Goal: Task Accomplishment & Management: Manage account settings

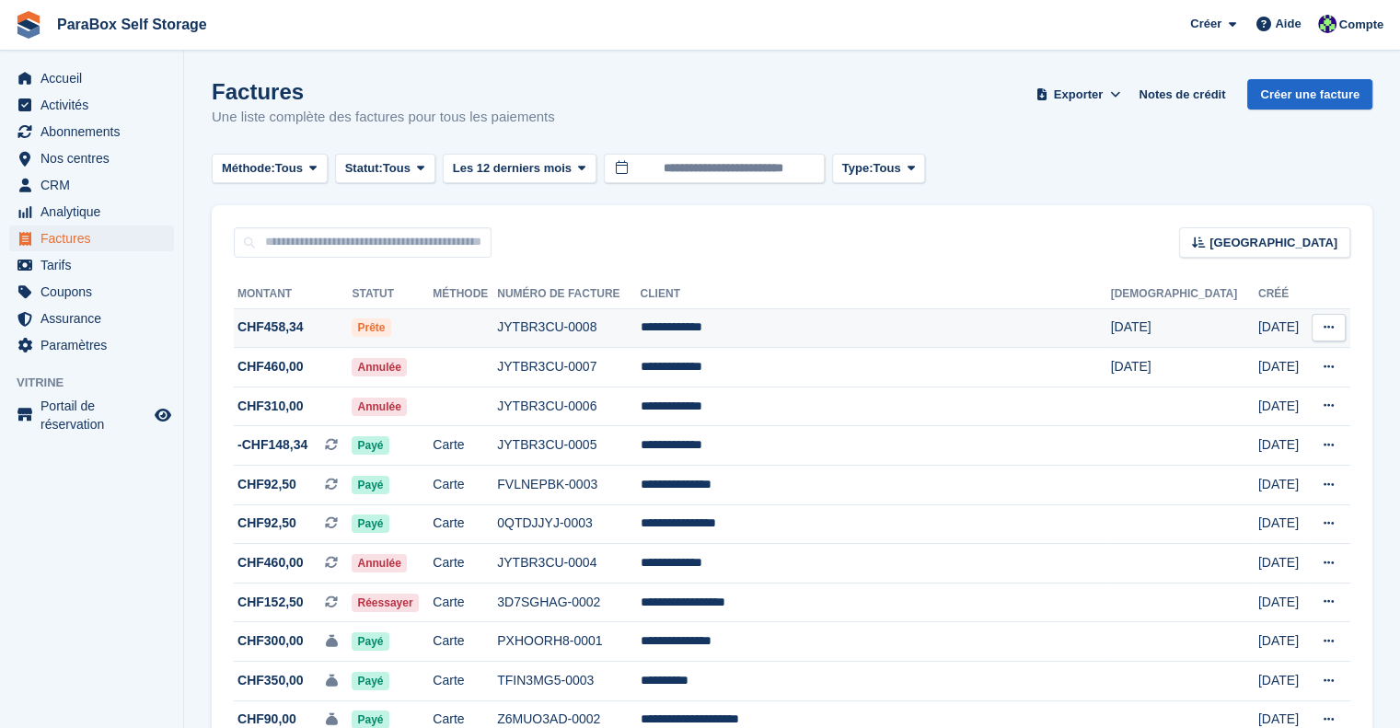
click at [324, 324] on span "CHF458,34" at bounding box center [293, 327] width 118 height 19
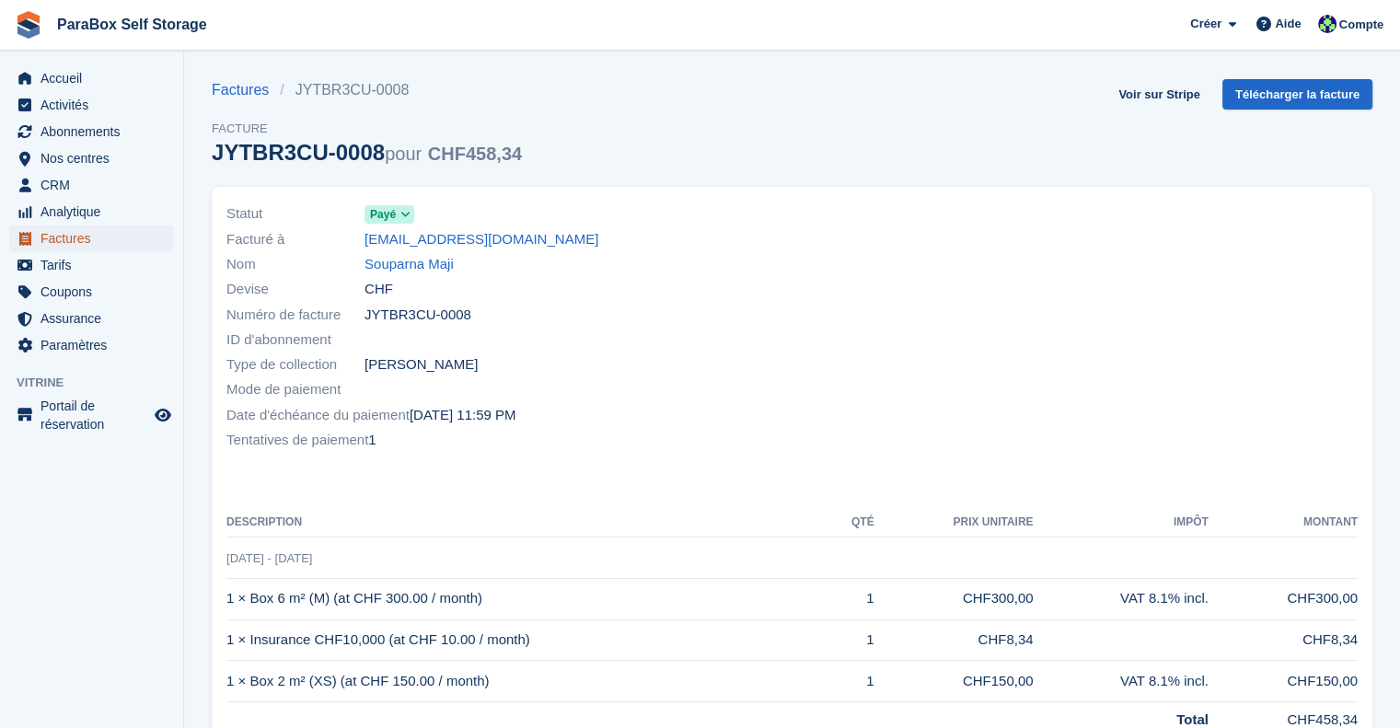
click at [87, 236] on span "Factures" at bounding box center [95, 238] width 110 height 26
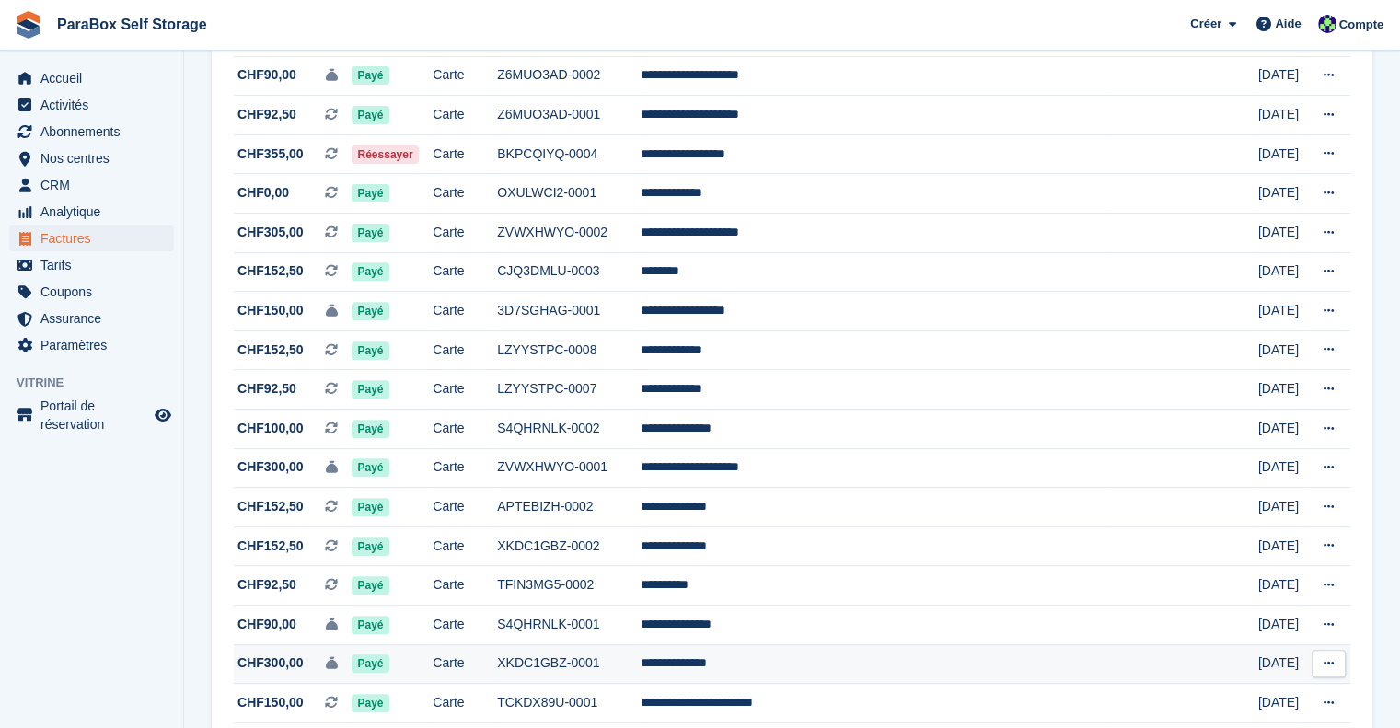
scroll to position [184, 0]
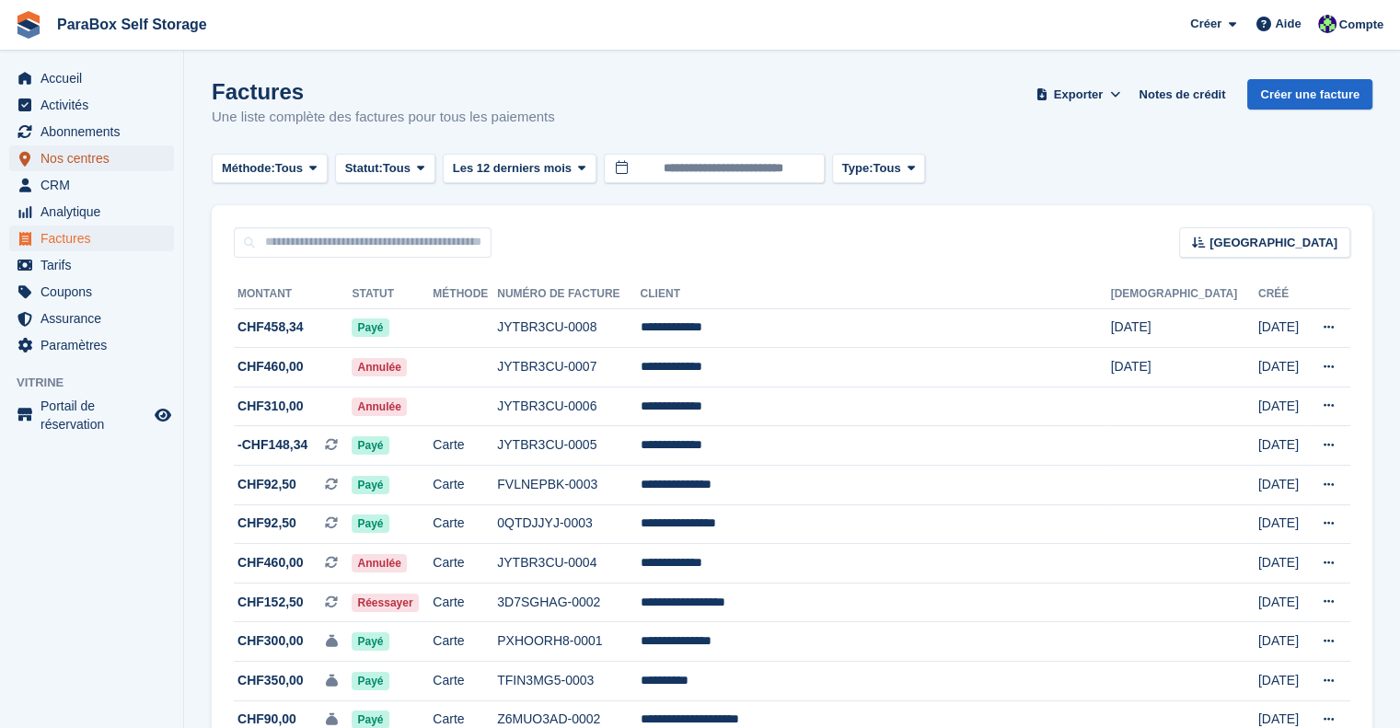
click at [63, 155] on span "Nos centres" at bounding box center [95, 158] width 110 height 26
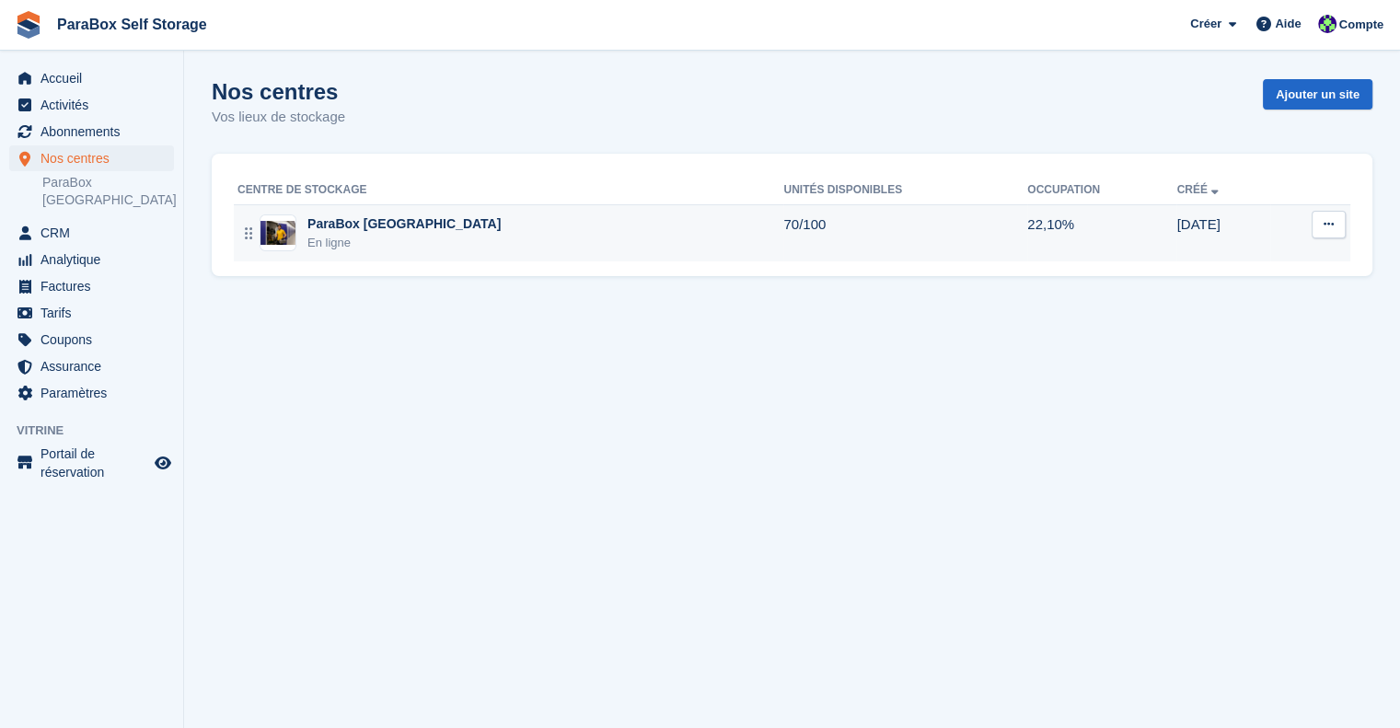
click at [512, 207] on td "ParaBox Genève En ligne" at bounding box center [508, 232] width 549 height 57
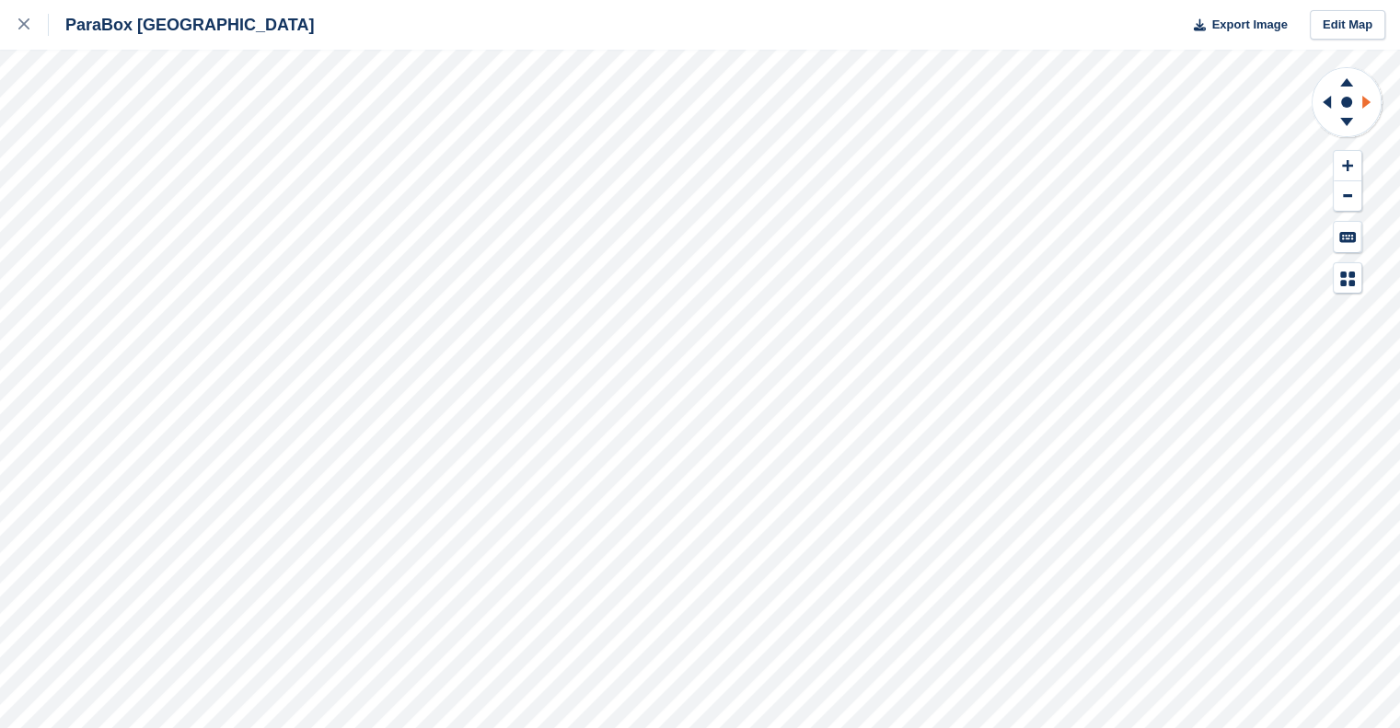
click at [1368, 102] on icon at bounding box center [1366, 102] width 8 height 13
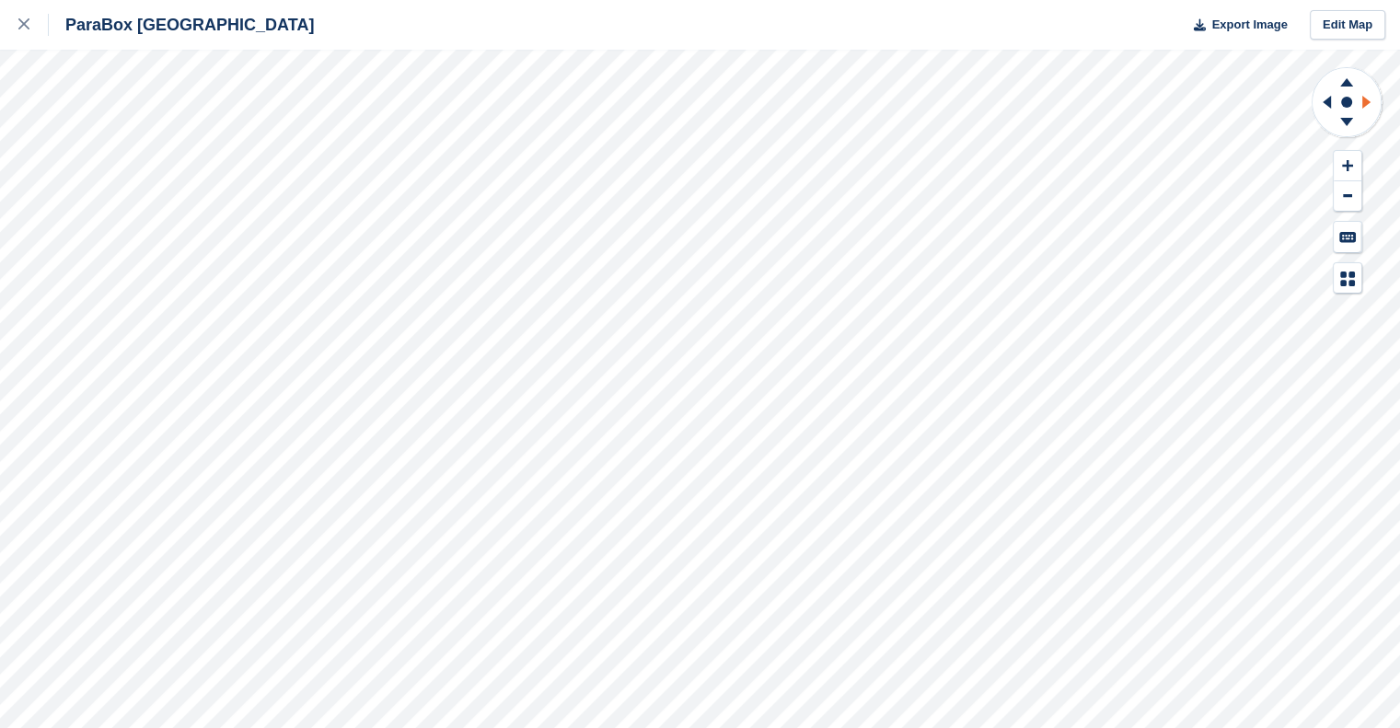
click at [1368, 102] on icon at bounding box center [1366, 102] width 8 height 13
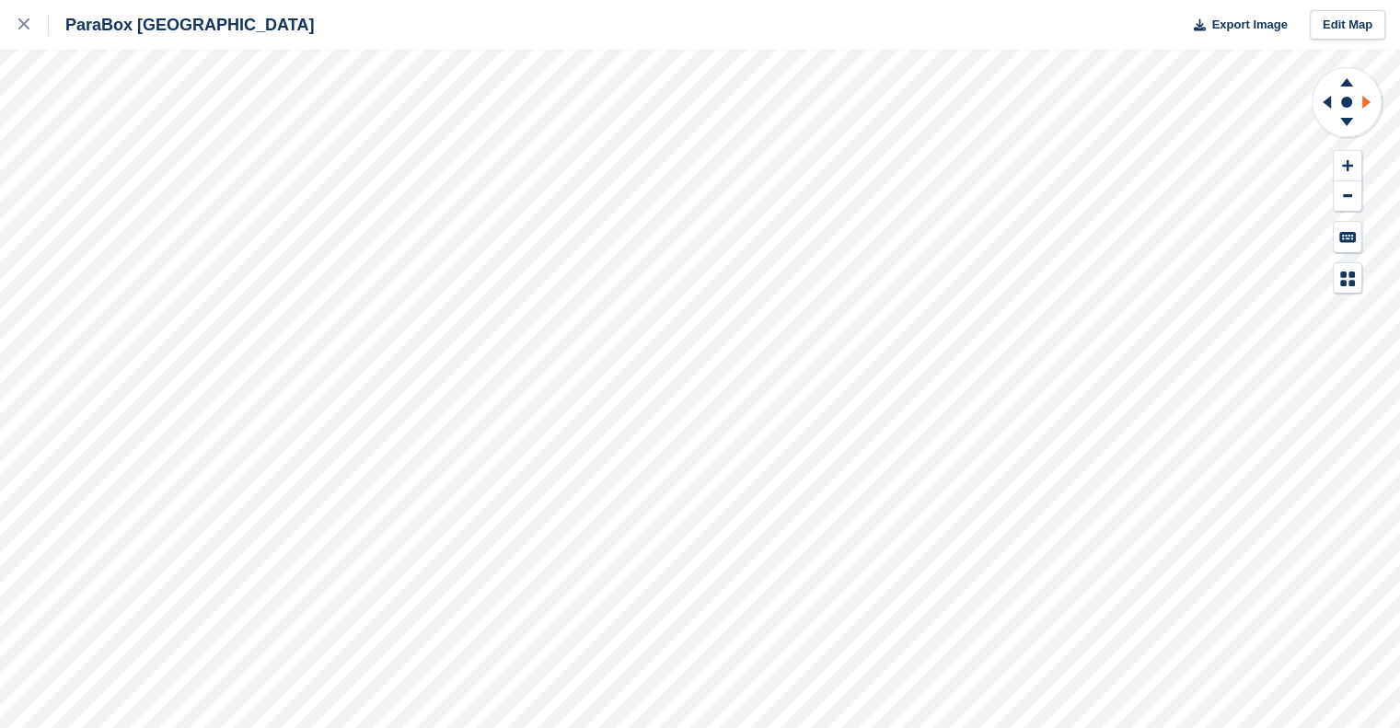
click at [1368, 102] on icon at bounding box center [1366, 102] width 8 height 13
click at [1338, 80] on icon at bounding box center [1347, 79] width 48 height 23
click at [1349, 119] on icon at bounding box center [1346, 122] width 13 height 8
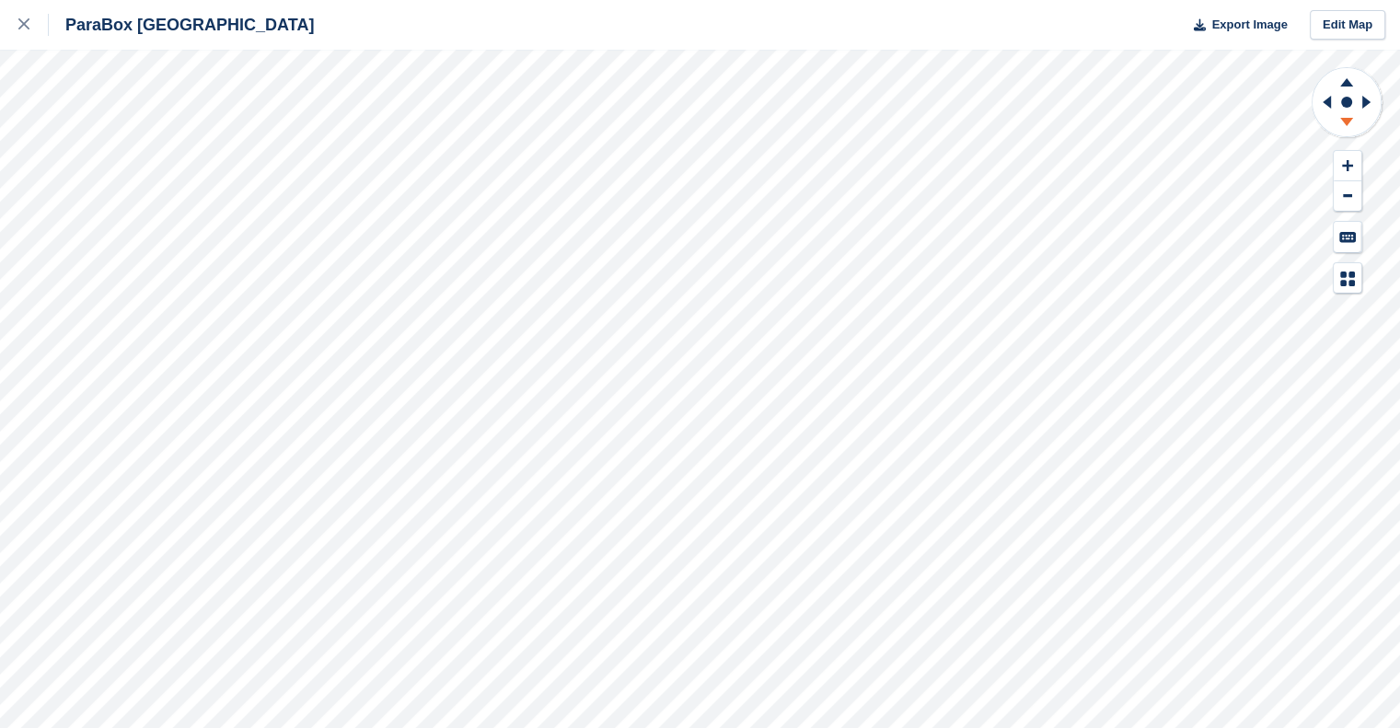
click at [1349, 119] on icon at bounding box center [1346, 122] width 13 height 8
click at [1318, 105] on icon at bounding box center [1323, 102] width 23 height 48
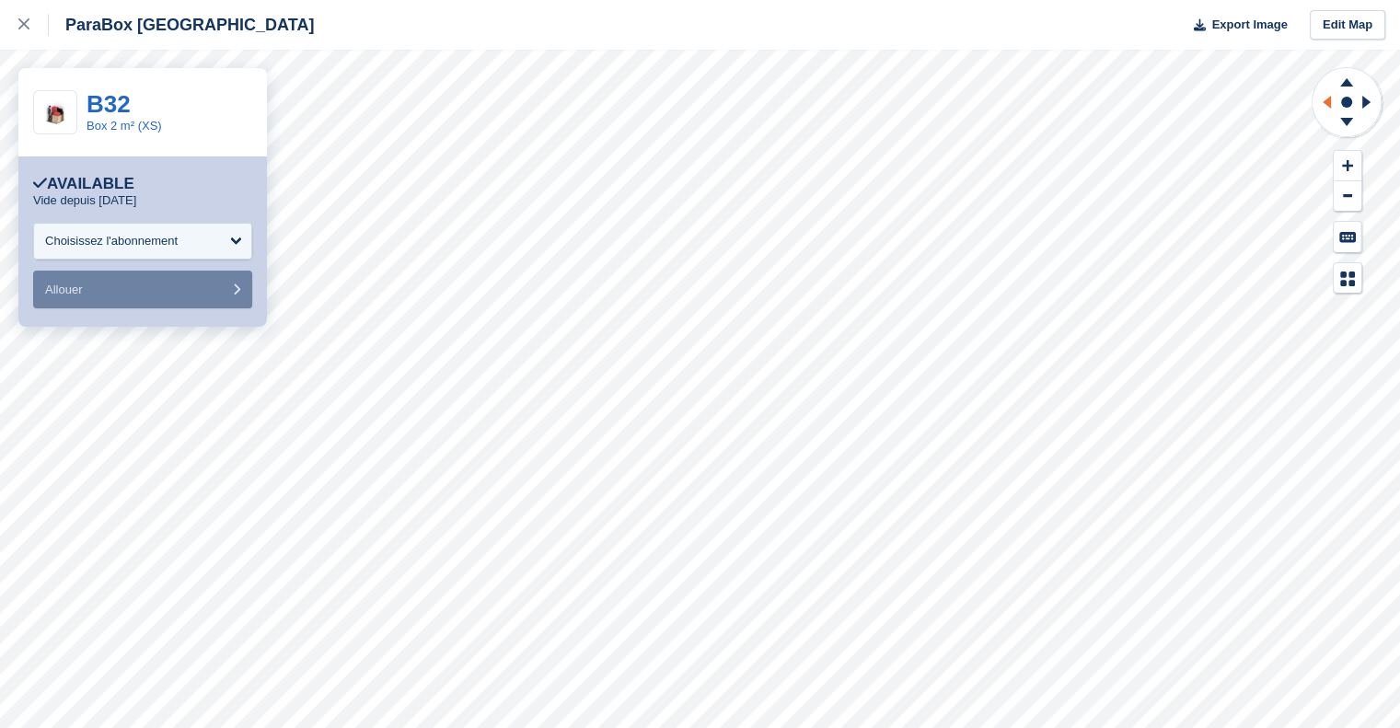
click at [1329, 107] on icon at bounding box center [1327, 102] width 8 height 13
click at [1346, 85] on icon at bounding box center [1346, 82] width 13 height 8
click at [1347, 94] on rect at bounding box center [1346, 102] width 22 height 22
click at [1353, 100] on rect at bounding box center [1346, 102] width 22 height 22
click at [1361, 106] on icon at bounding box center [1369, 102] width 23 height 48
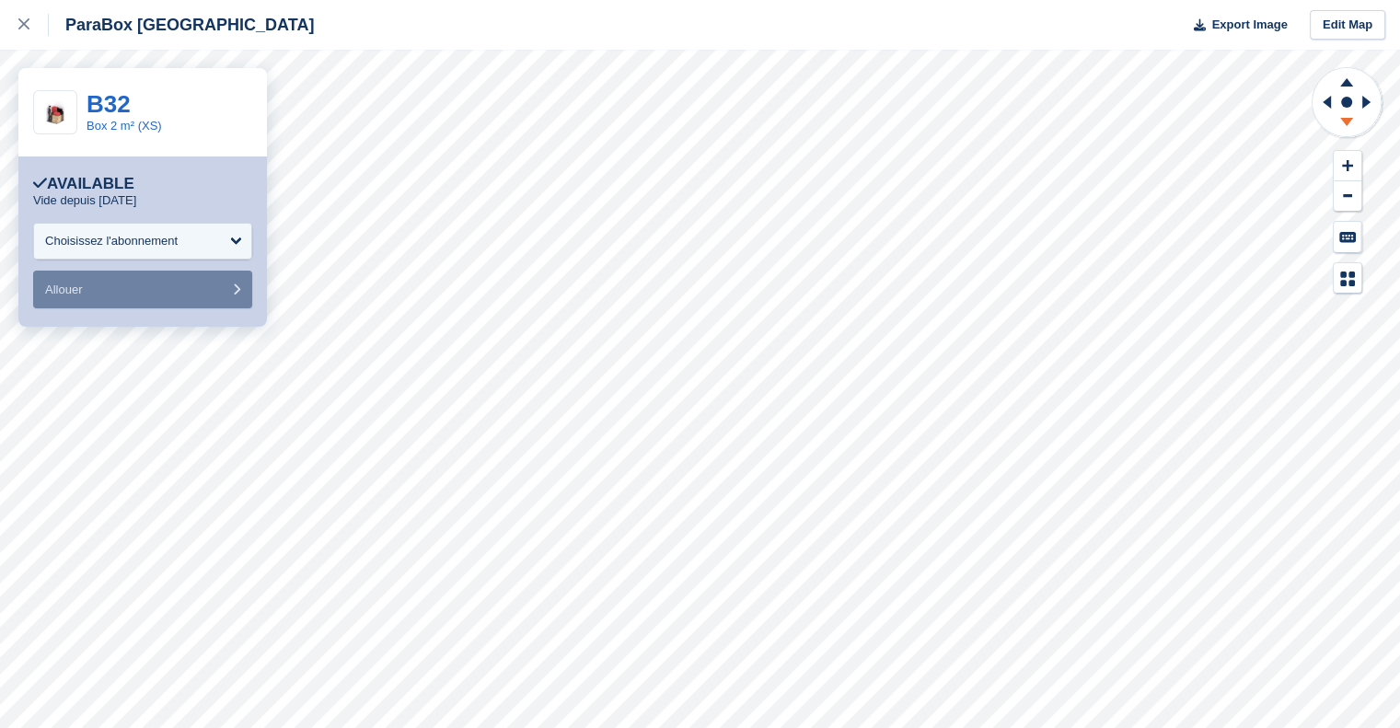
click at [1352, 117] on icon at bounding box center [1347, 124] width 48 height 23
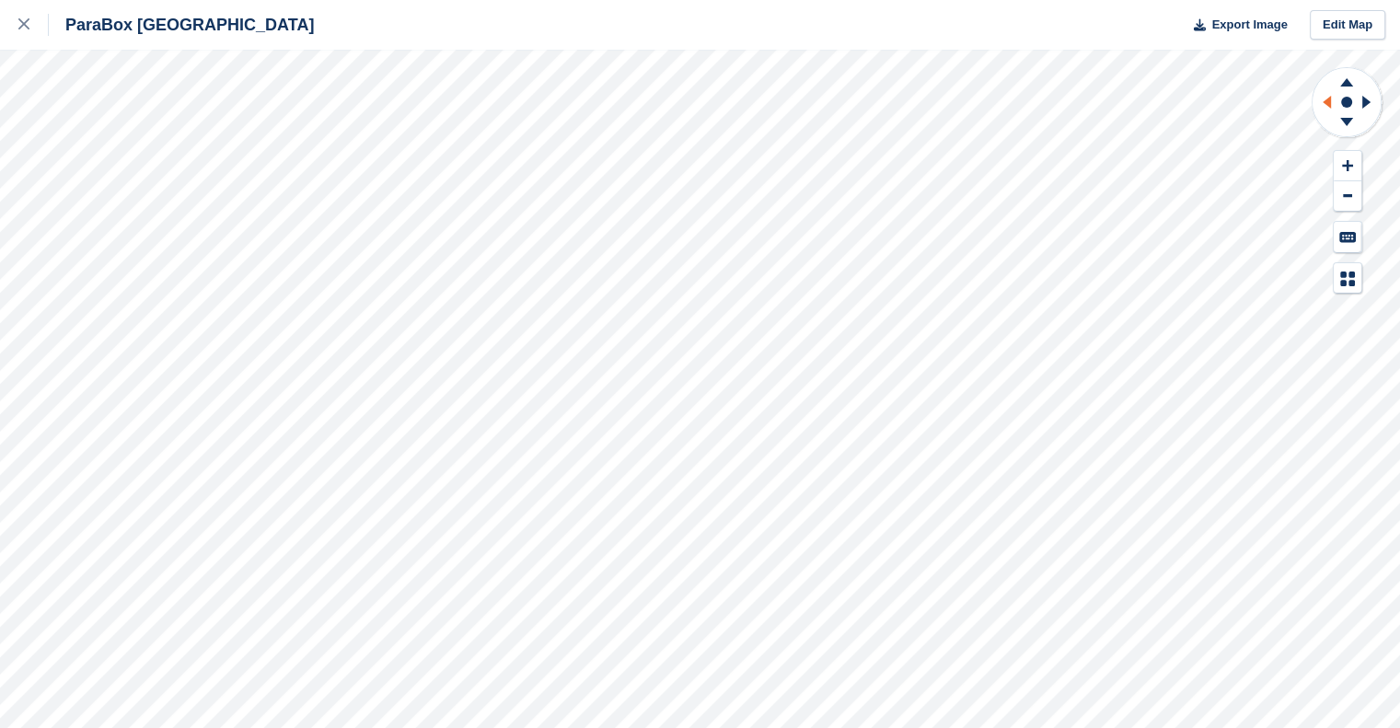
click at [1327, 100] on icon at bounding box center [1327, 102] width 8 height 13
click at [1339, 114] on icon at bounding box center [1347, 124] width 48 height 23
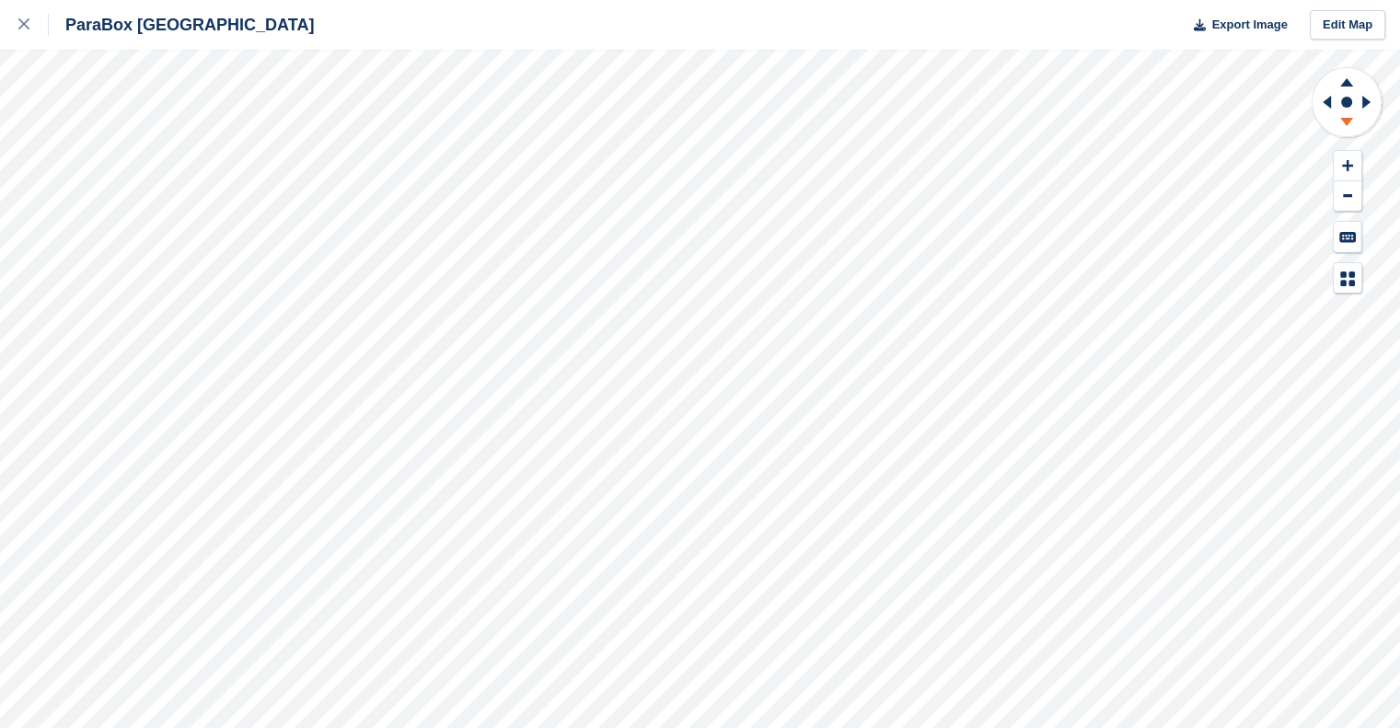
click at [1339, 114] on icon at bounding box center [1347, 124] width 48 height 23
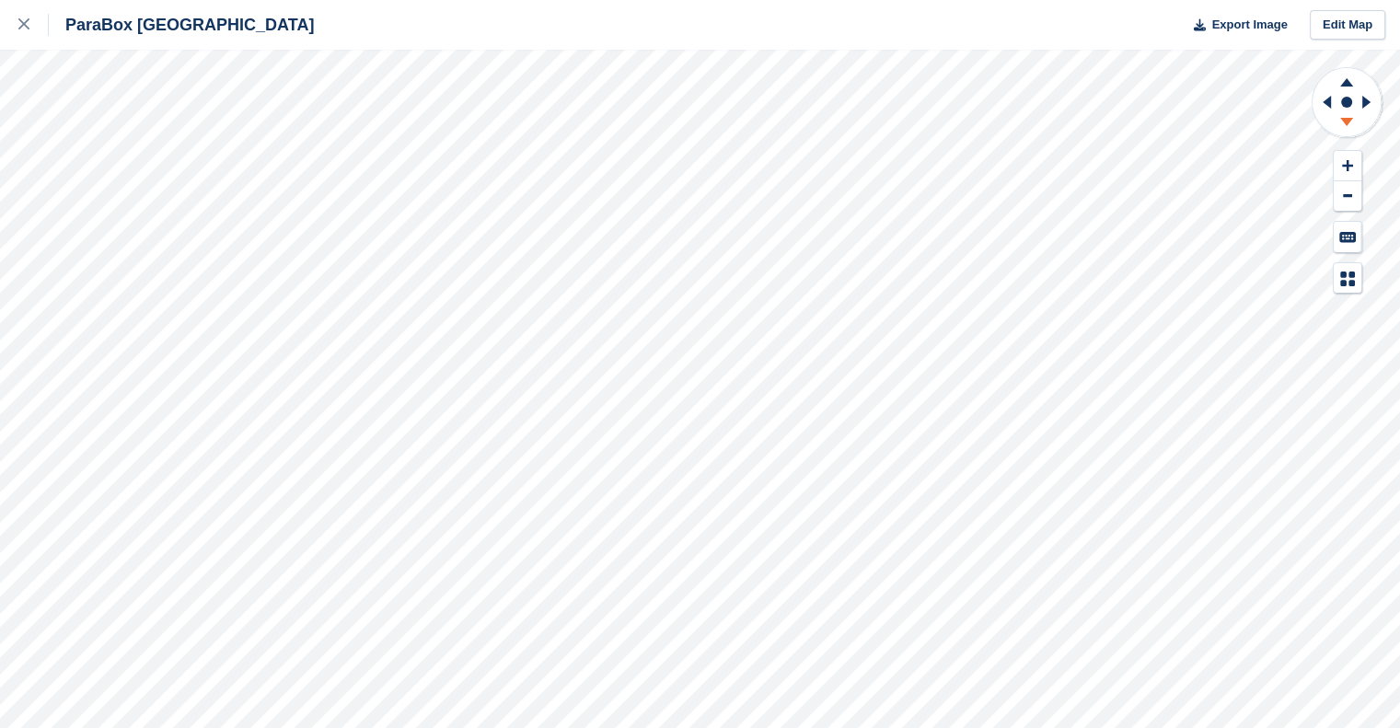
click at [1339, 114] on icon at bounding box center [1347, 124] width 48 height 23
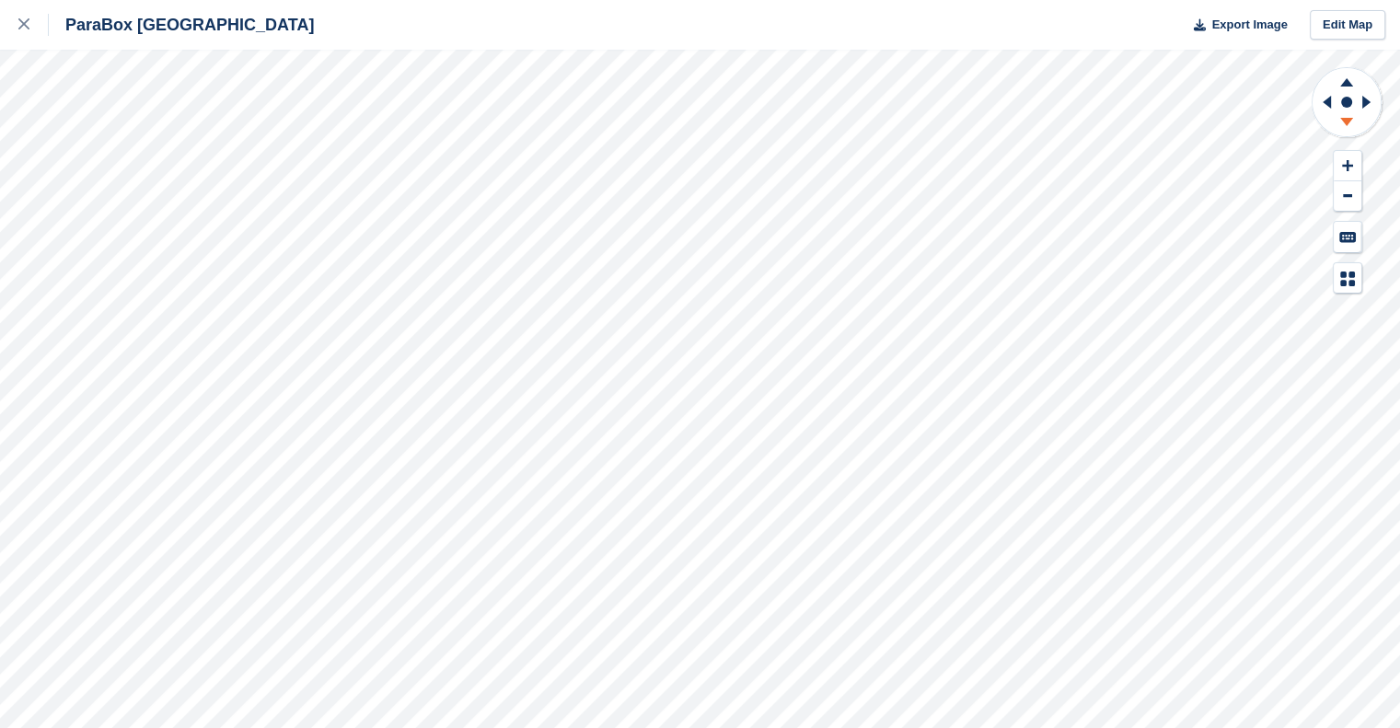
click at [1339, 114] on icon at bounding box center [1347, 124] width 48 height 23
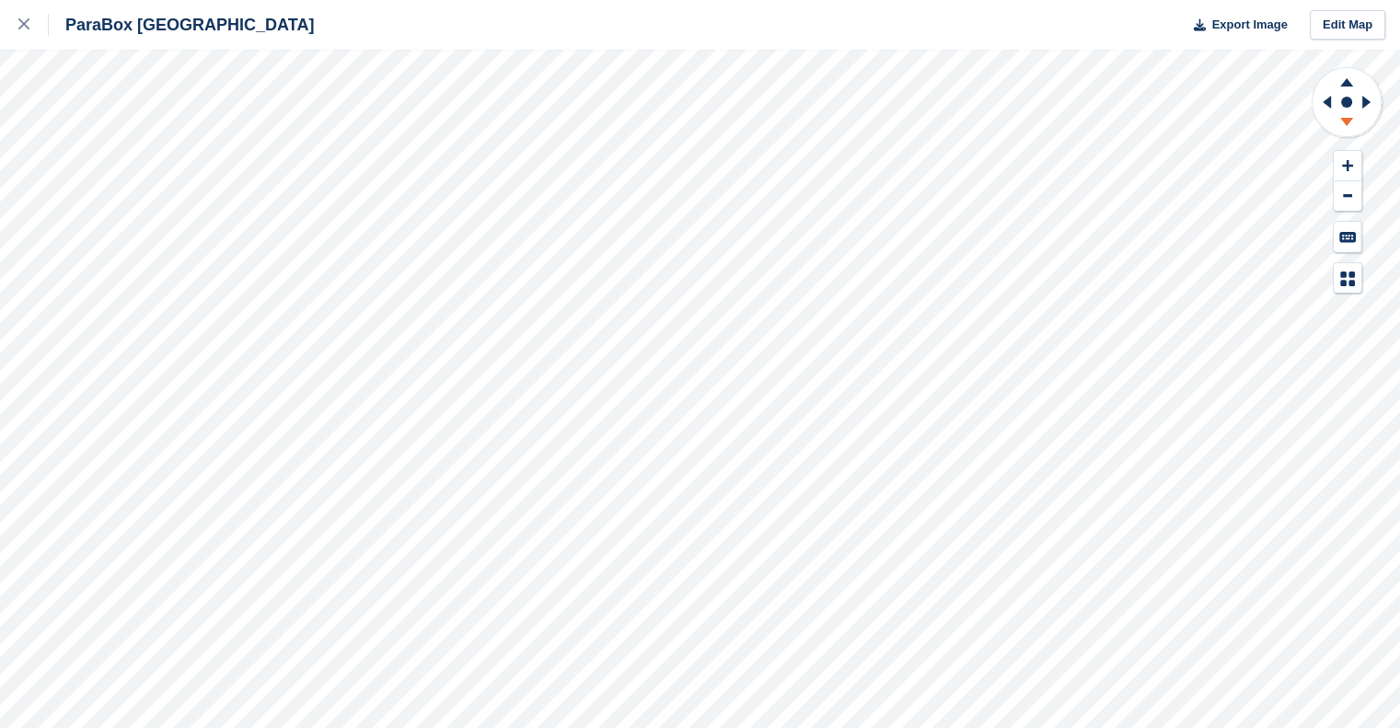
click at [1339, 114] on icon at bounding box center [1347, 124] width 48 height 23
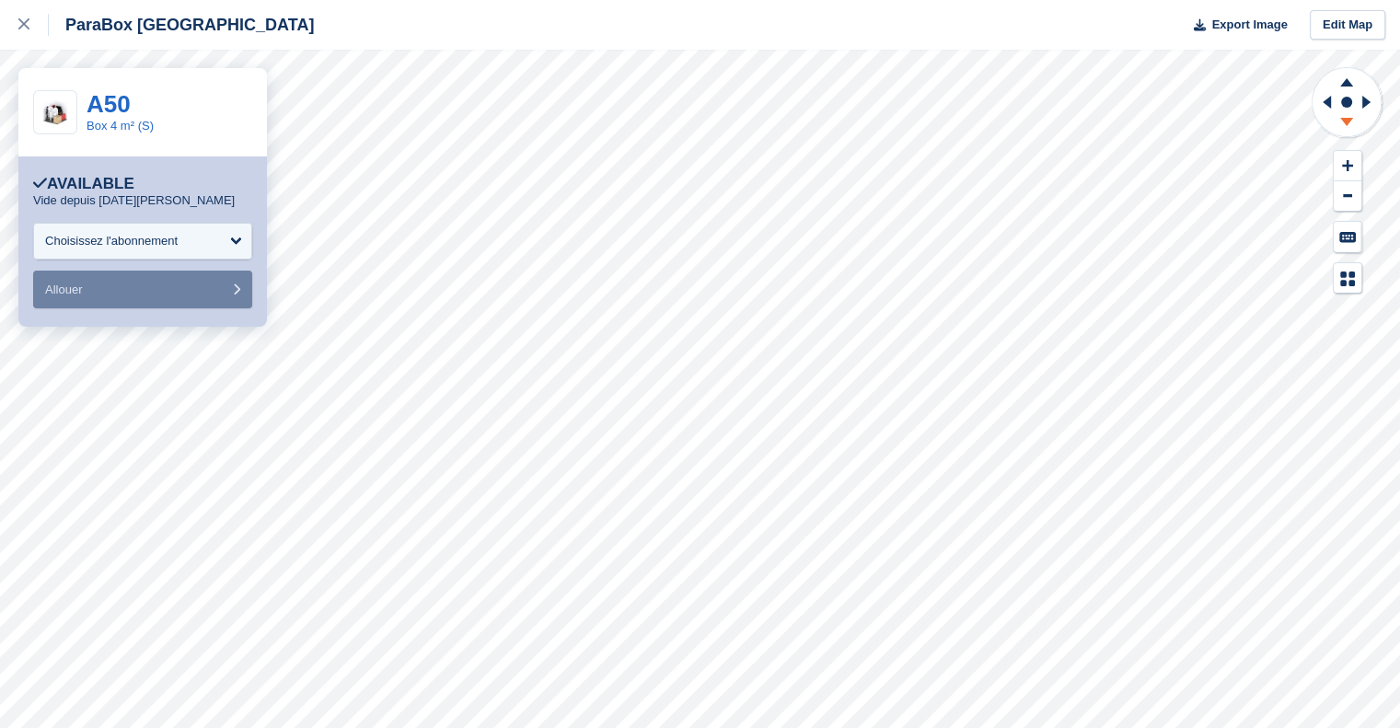
click at [1344, 122] on icon at bounding box center [1346, 122] width 13 height 8
click at [1344, 80] on icon at bounding box center [1347, 79] width 48 height 23
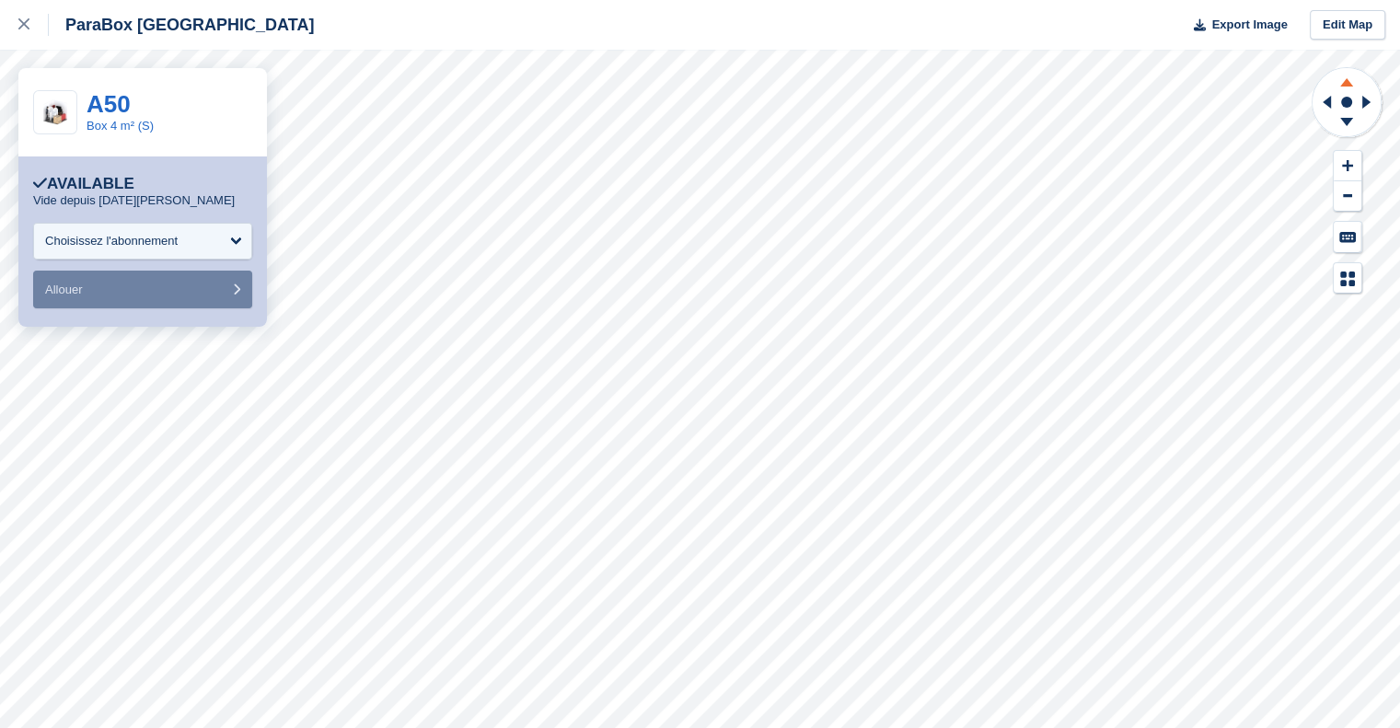
click at [1344, 80] on icon at bounding box center [1347, 79] width 48 height 23
click at [1370, 105] on icon at bounding box center [1369, 102] width 23 height 48
click at [1347, 76] on icon at bounding box center [1347, 79] width 48 height 23
click at [1346, 124] on icon at bounding box center [1346, 122] width 13 height 8
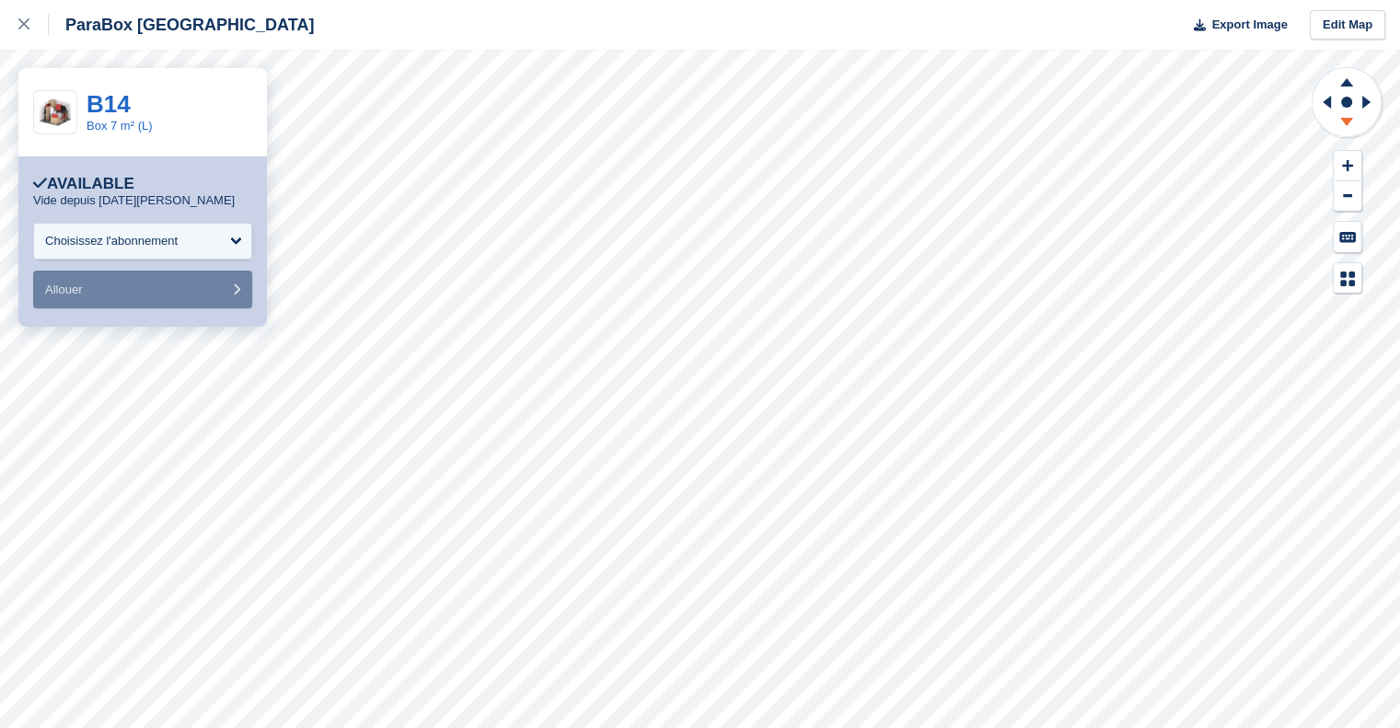
click at [1346, 124] on icon at bounding box center [1346, 122] width 13 height 8
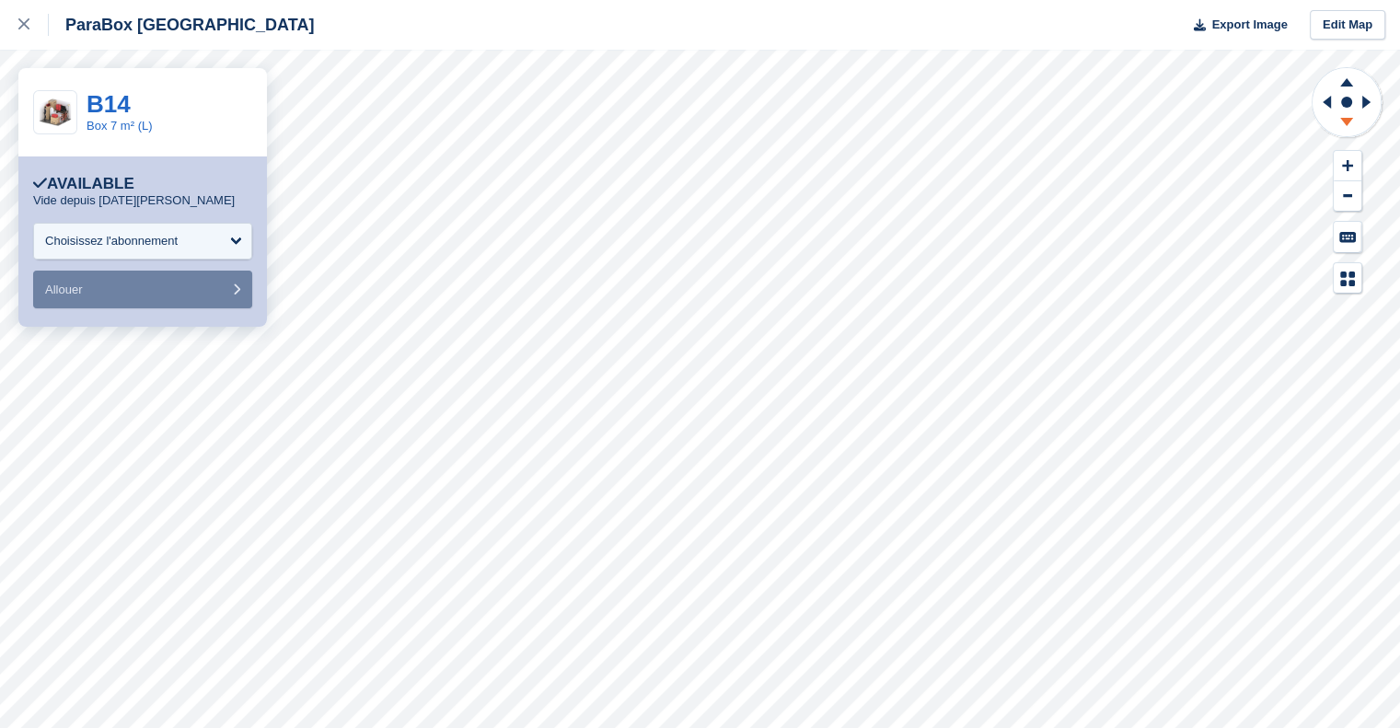
click at [1346, 124] on icon at bounding box center [1346, 122] width 13 height 8
click at [1319, 66] on icon at bounding box center [1347, 103] width 73 height 74
click at [1347, 86] on icon at bounding box center [1346, 82] width 13 height 8
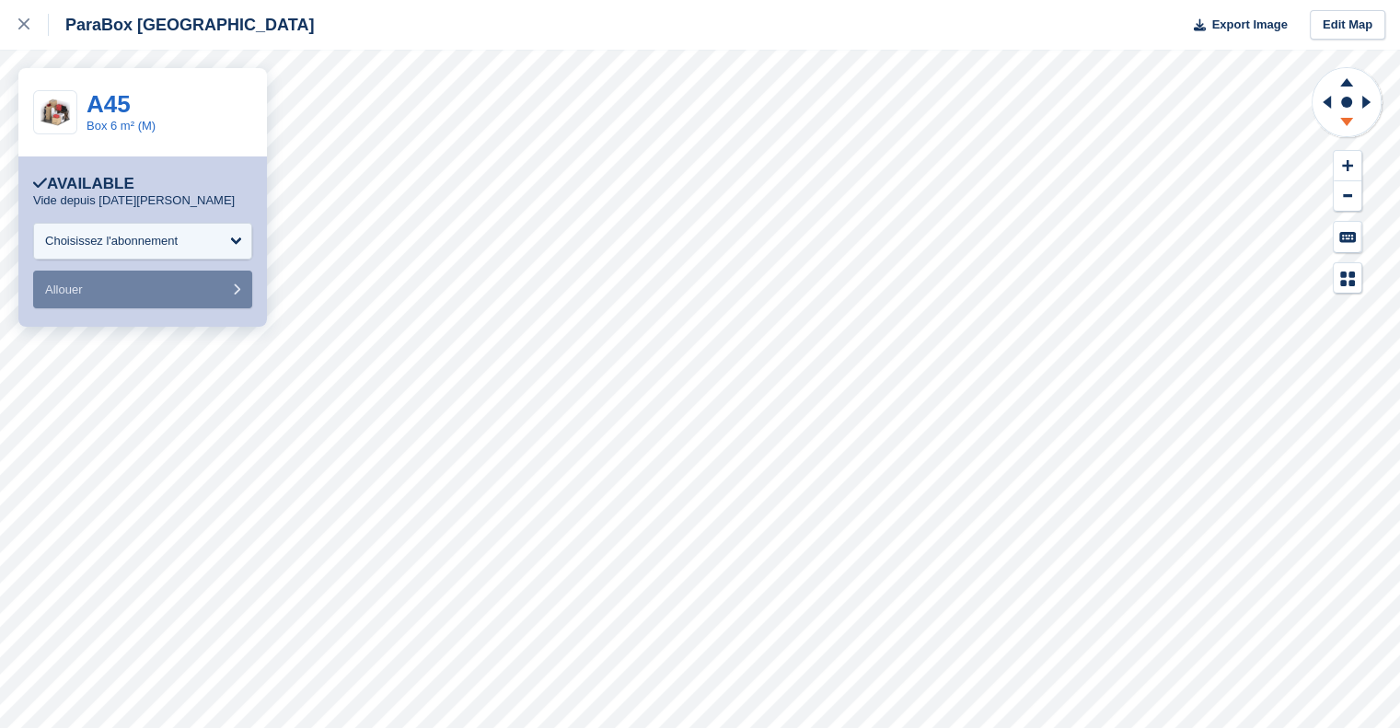
click at [1344, 118] on icon at bounding box center [1346, 122] width 13 height 8
click at [1317, 250] on div at bounding box center [1347, 179] width 73 height 227
click at [1322, 102] on icon at bounding box center [1323, 102] width 23 height 48
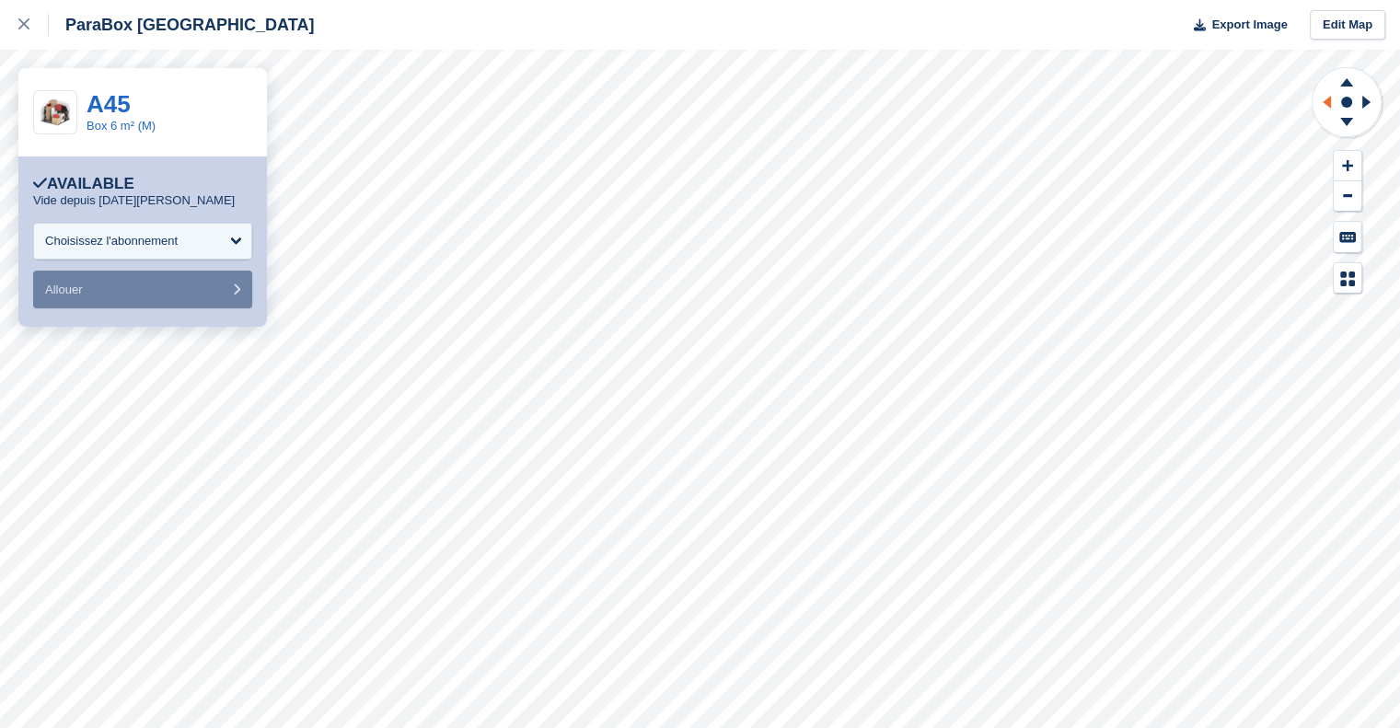
click at [1322, 102] on icon at bounding box center [1323, 102] width 23 height 48
click at [1368, 96] on icon at bounding box center [1369, 102] width 23 height 48
click at [1343, 77] on icon at bounding box center [1347, 79] width 48 height 23
click at [1333, 105] on icon at bounding box center [1323, 102] width 23 height 48
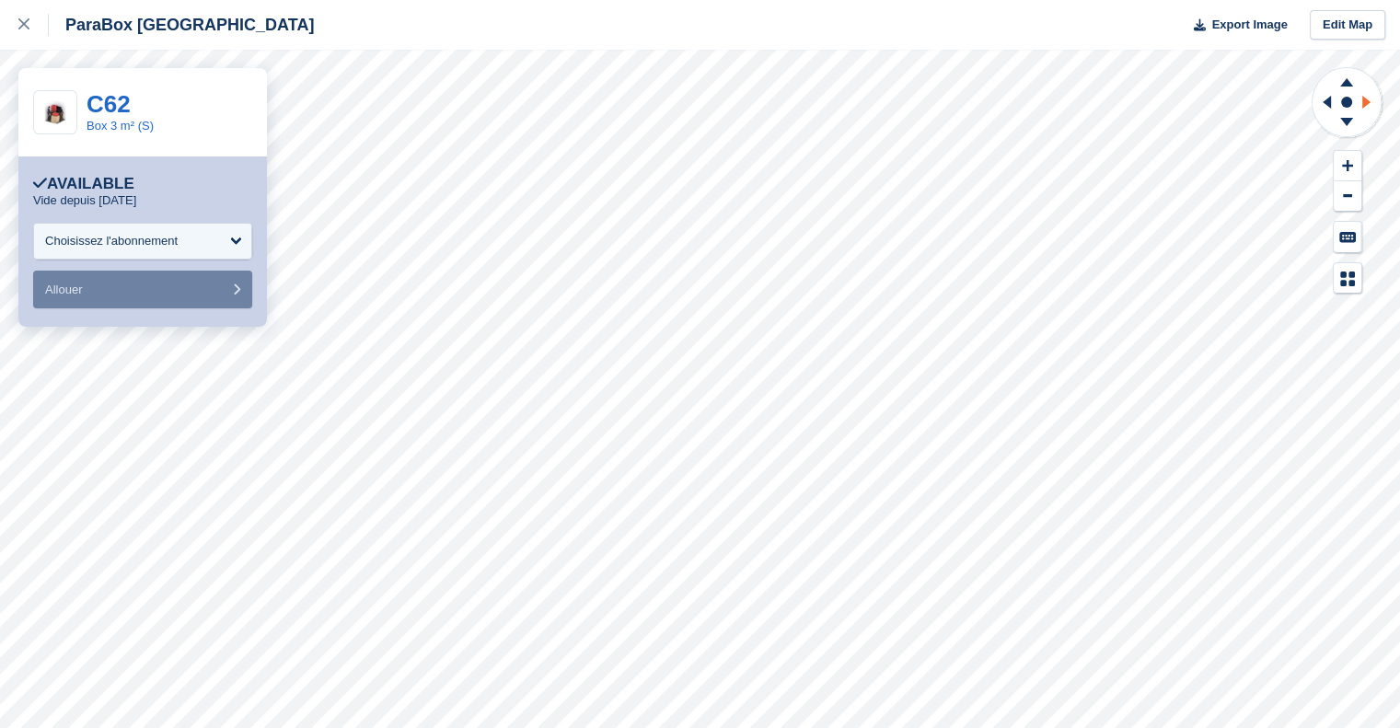
click at [1370, 100] on icon at bounding box center [1369, 102] width 23 height 48
click at [1337, 82] on icon at bounding box center [1347, 79] width 48 height 23
click at [1325, 108] on icon at bounding box center [1323, 102] width 23 height 48
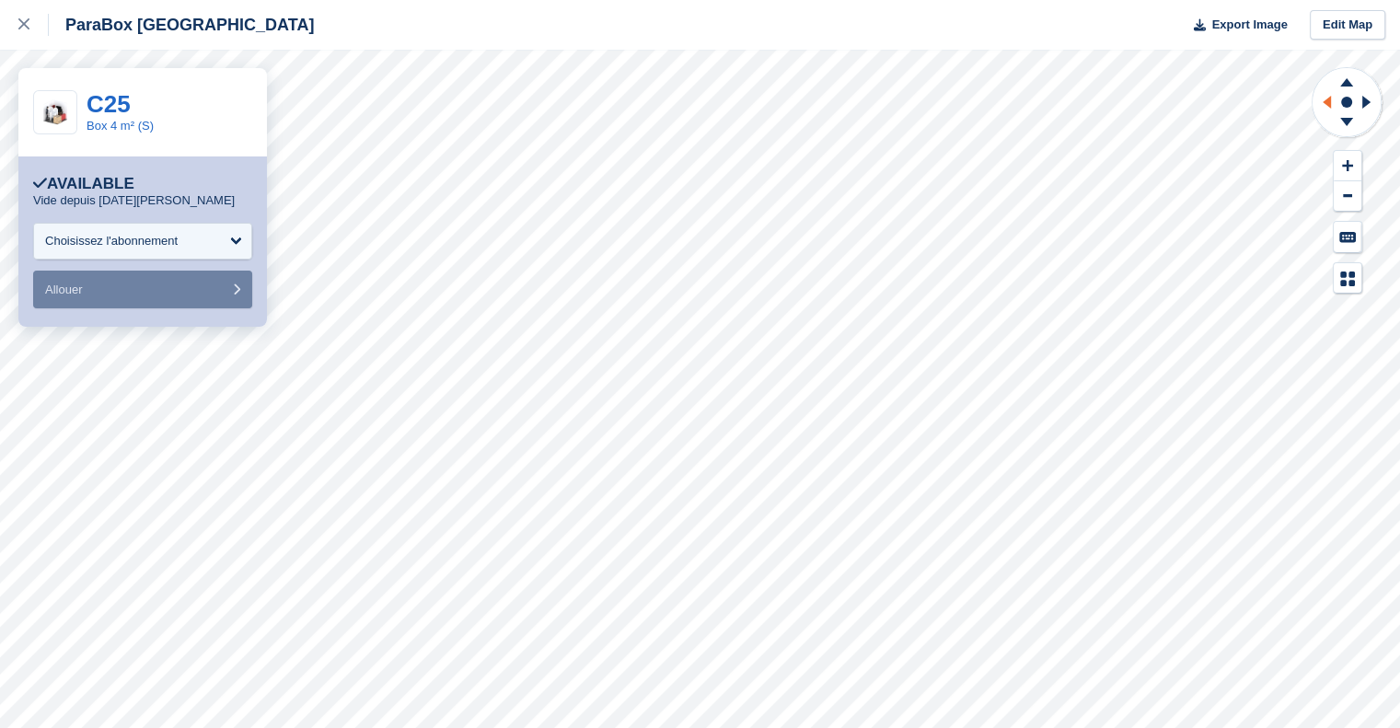
click at [1325, 108] on icon at bounding box center [1323, 102] width 23 height 48
click at [1371, 106] on icon at bounding box center [1369, 102] width 23 height 48
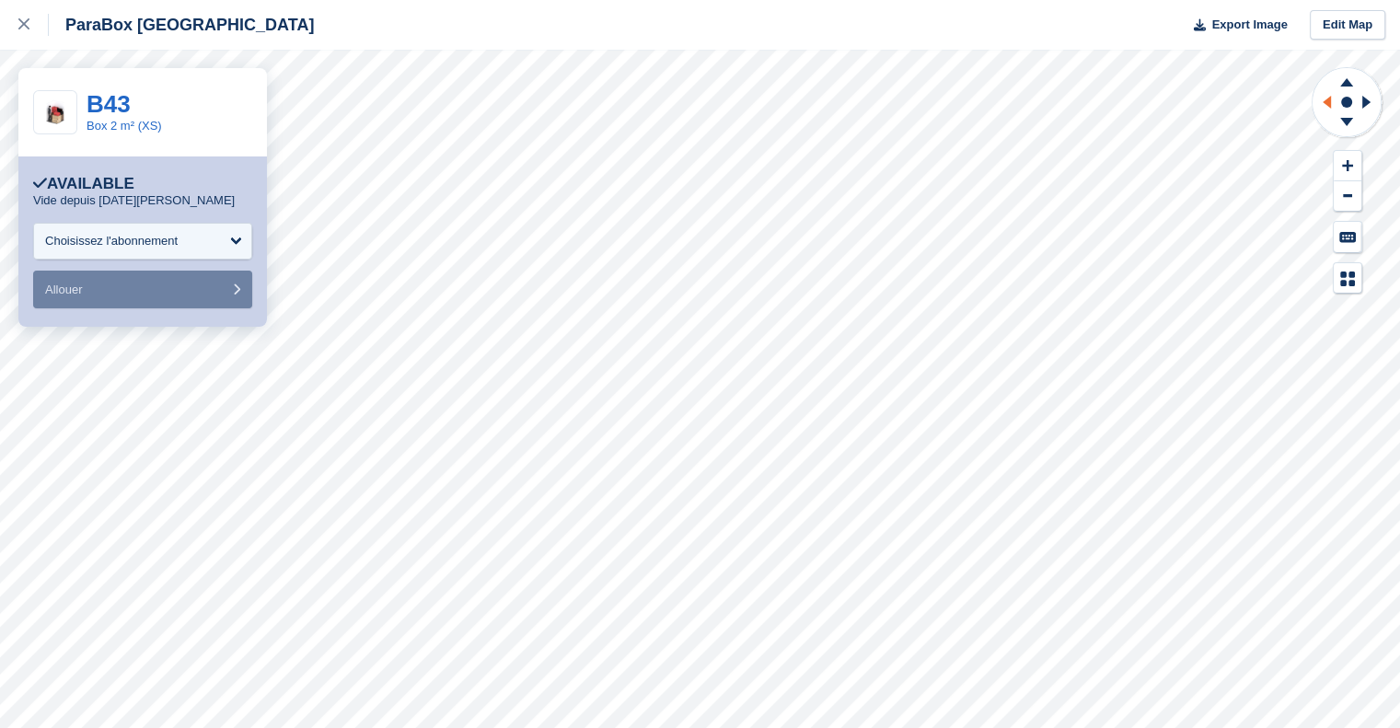
click at [1326, 107] on icon at bounding box center [1323, 102] width 23 height 48
click at [1344, 121] on icon at bounding box center [1346, 122] width 13 height 8
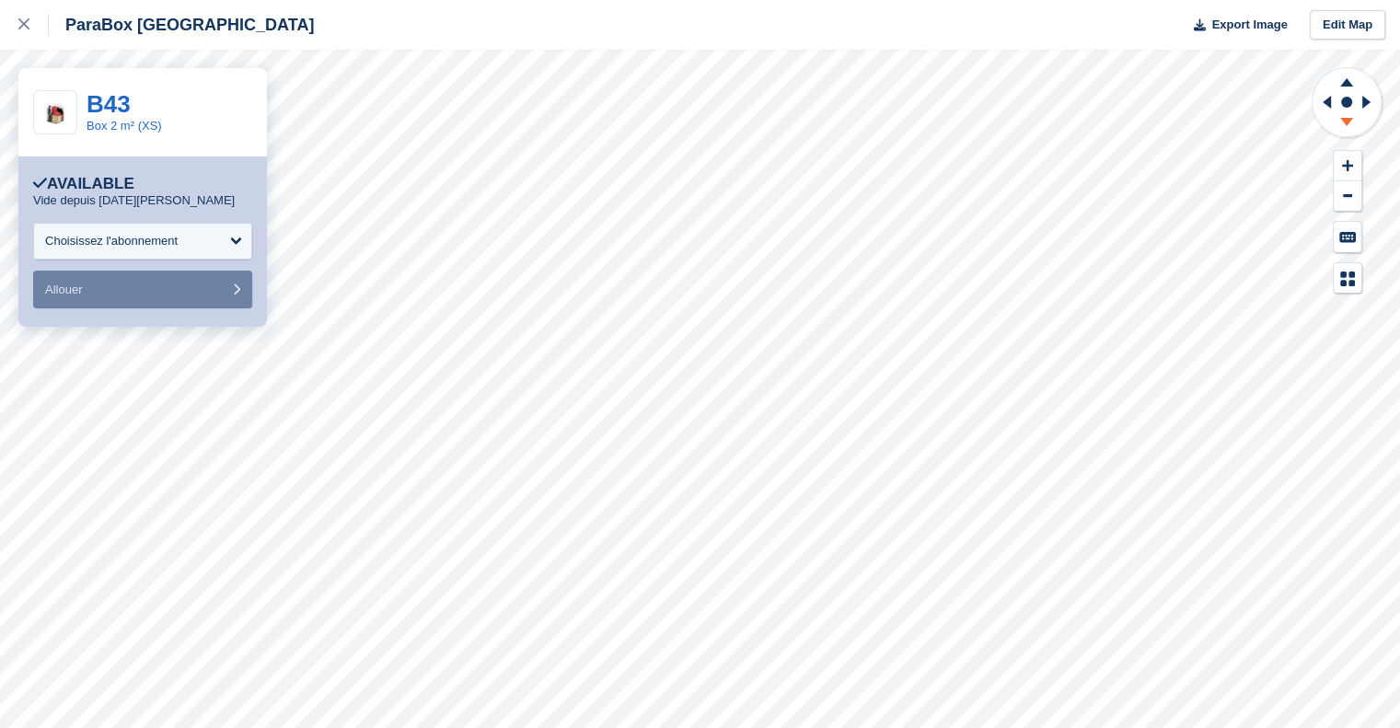
click at [1344, 121] on icon at bounding box center [1346, 122] width 13 height 8
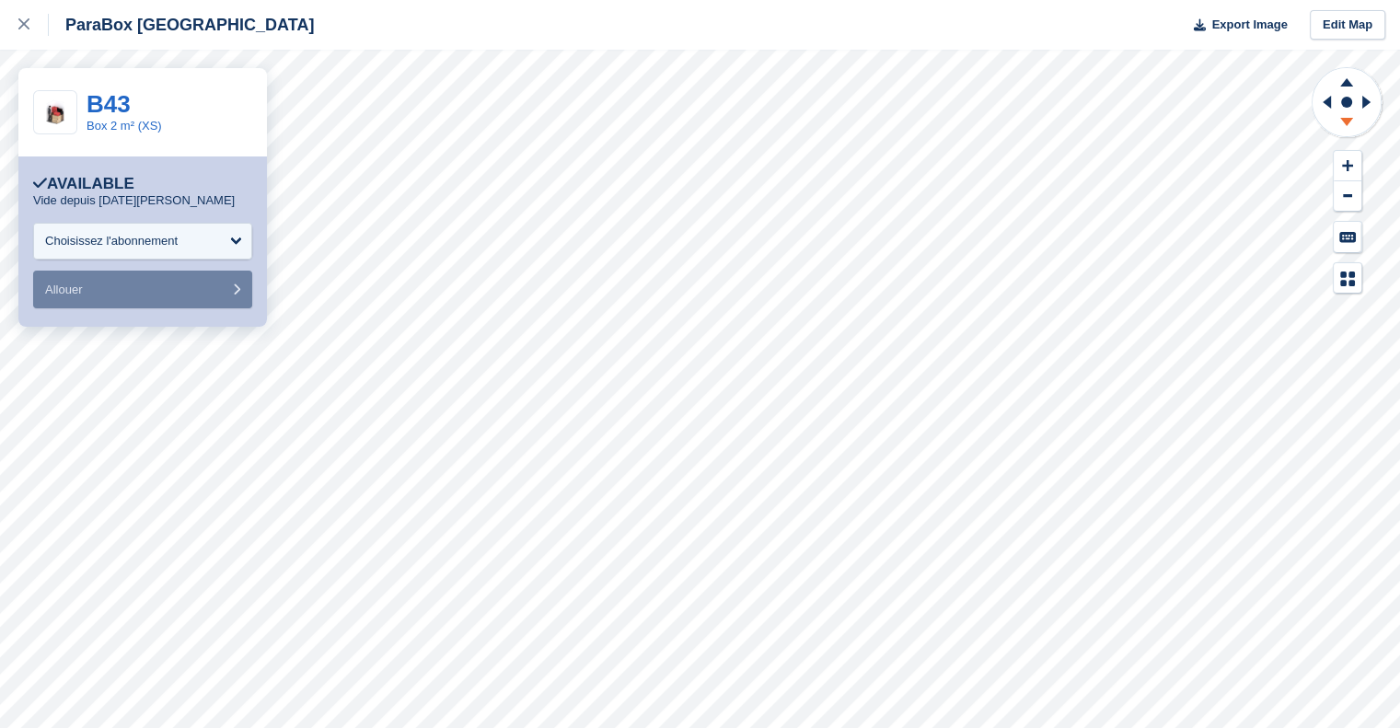
click at [1344, 121] on icon at bounding box center [1346, 122] width 13 height 8
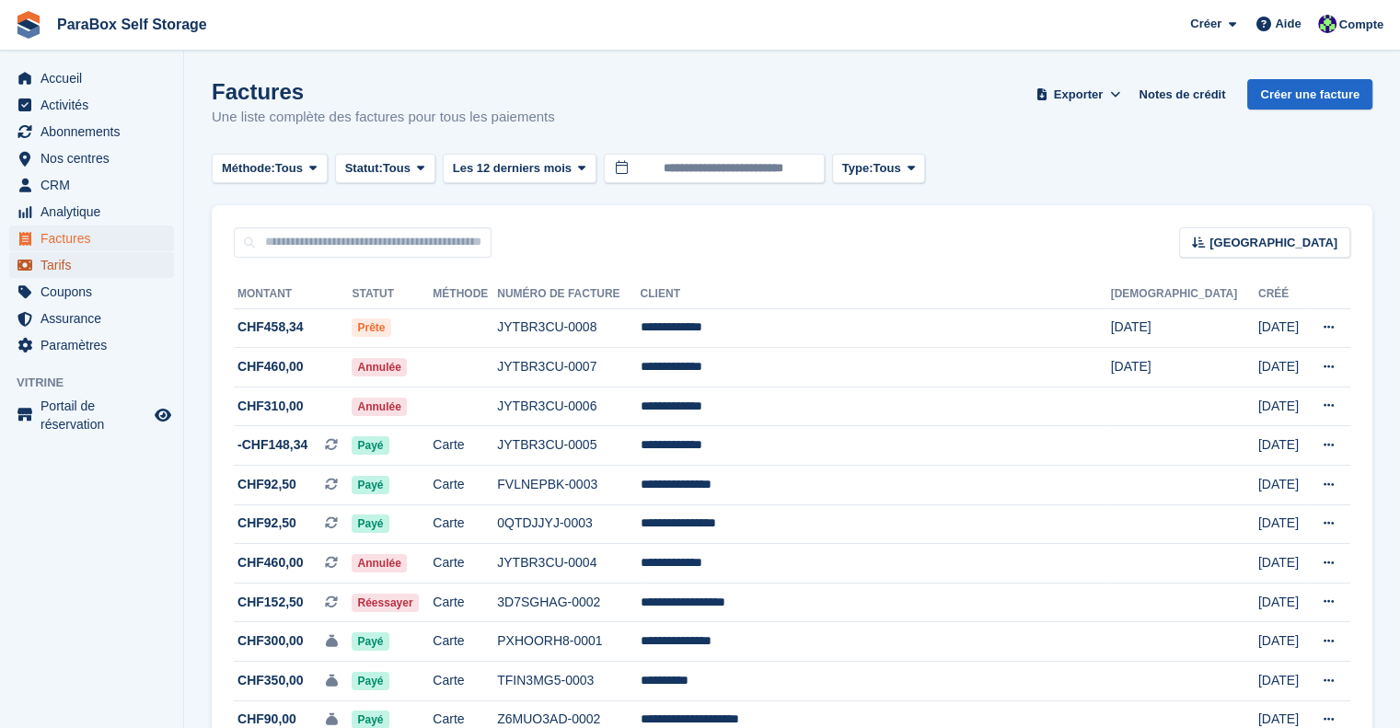
drag, startPoint x: 50, startPoint y: 262, endPoint x: 68, endPoint y: 257, distance: 19.2
click at [50, 262] on span "Tarifs" at bounding box center [95, 265] width 110 height 26
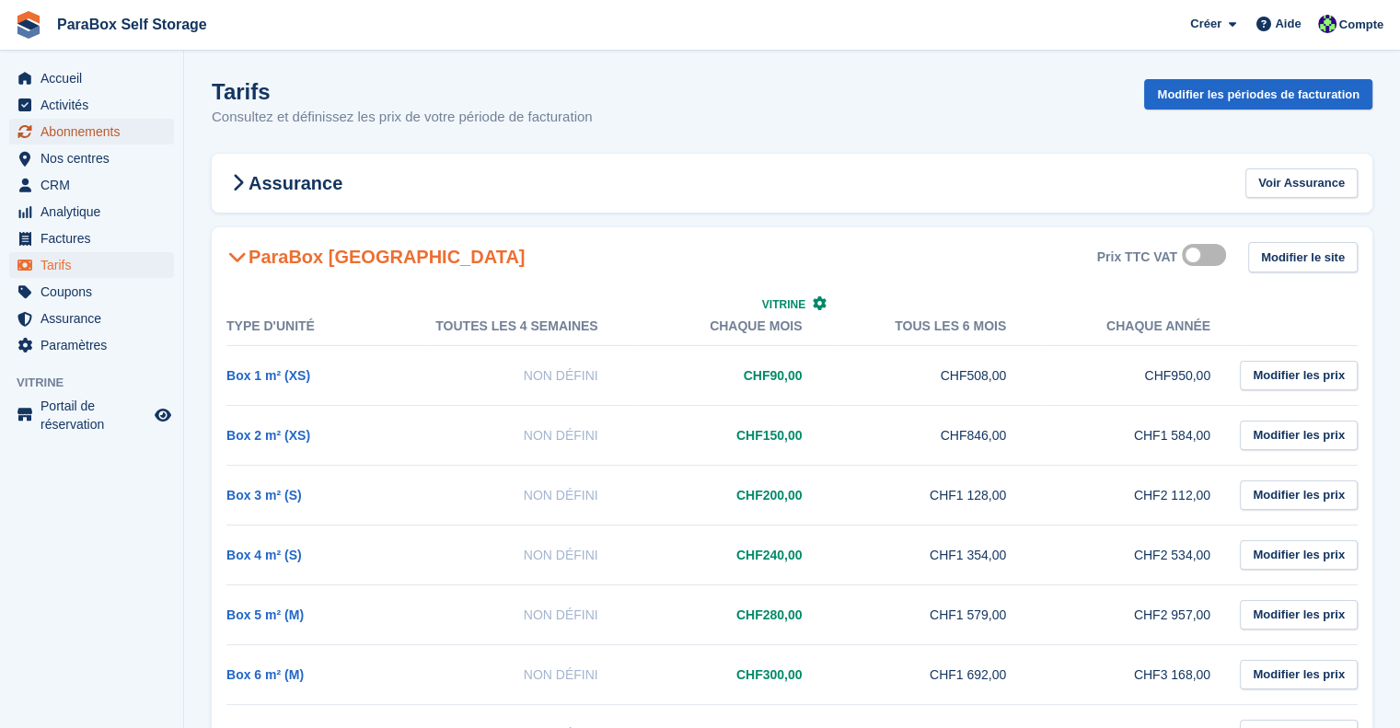
click at [86, 132] on span "Abonnements" at bounding box center [95, 132] width 110 height 26
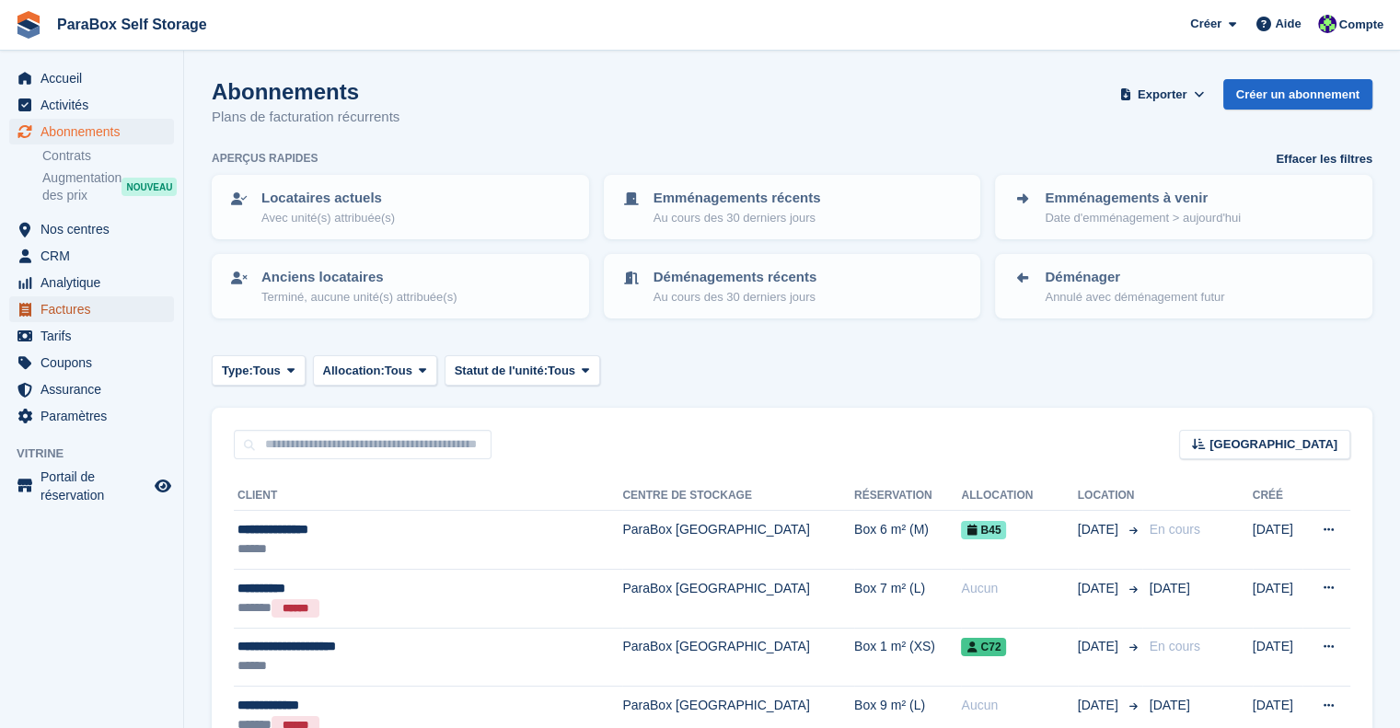
click at [90, 319] on span "Factures" at bounding box center [95, 309] width 110 height 26
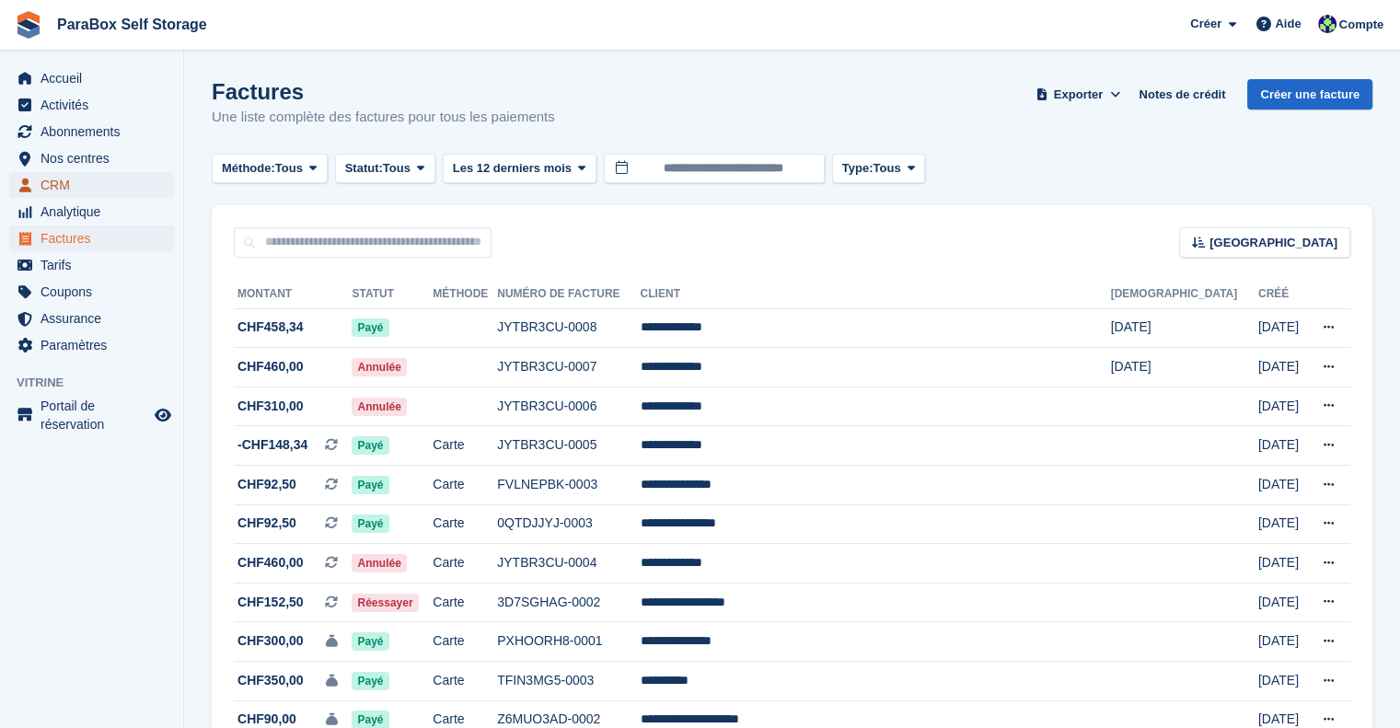
click at [67, 180] on span "CRM" at bounding box center [95, 185] width 110 height 26
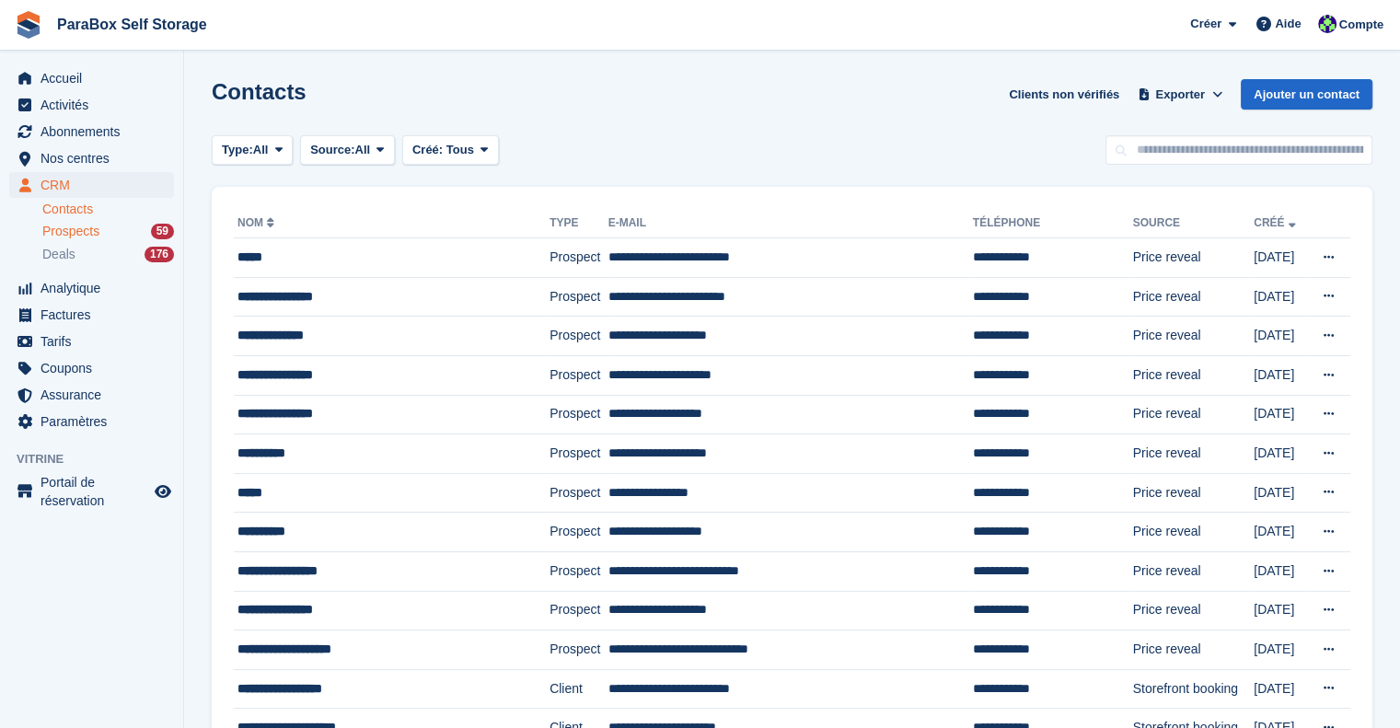
click at [104, 236] on div "Prospects 59" at bounding box center [108, 231] width 132 height 17
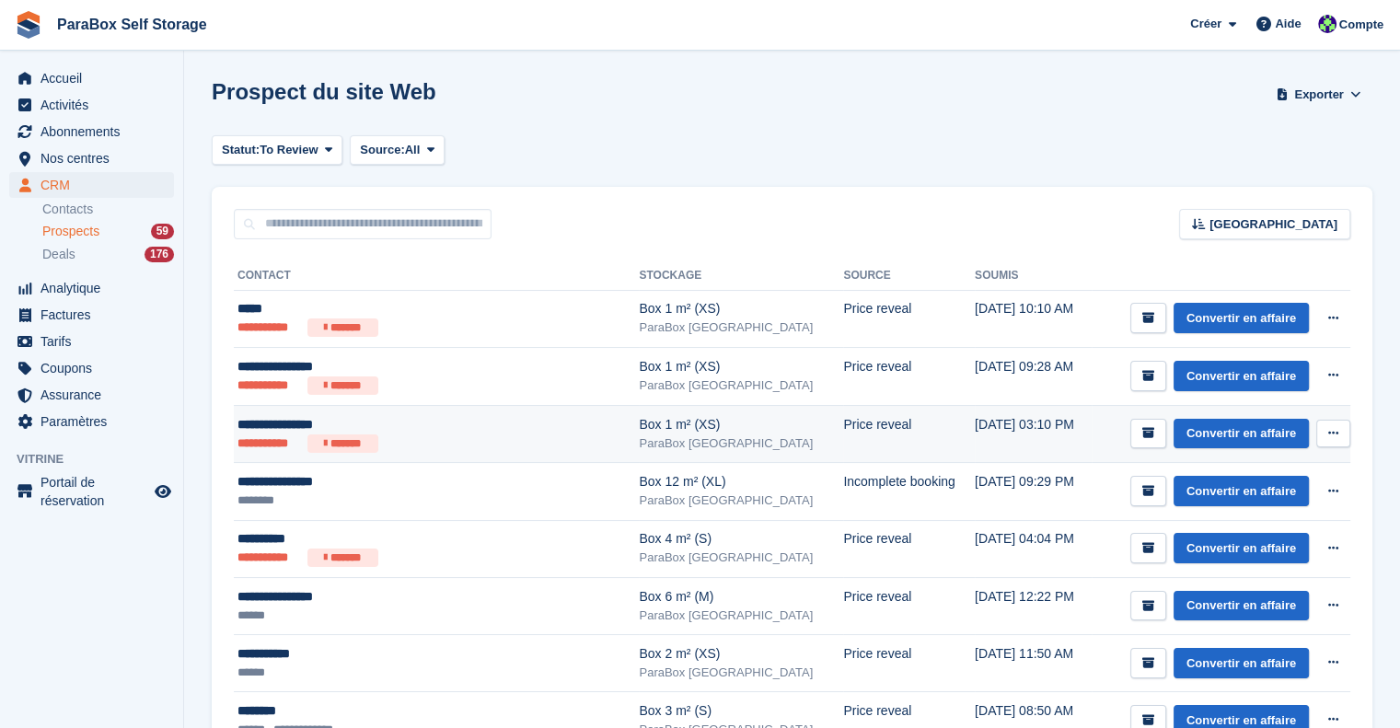
click at [498, 430] on div "**********" at bounding box center [407, 424] width 341 height 19
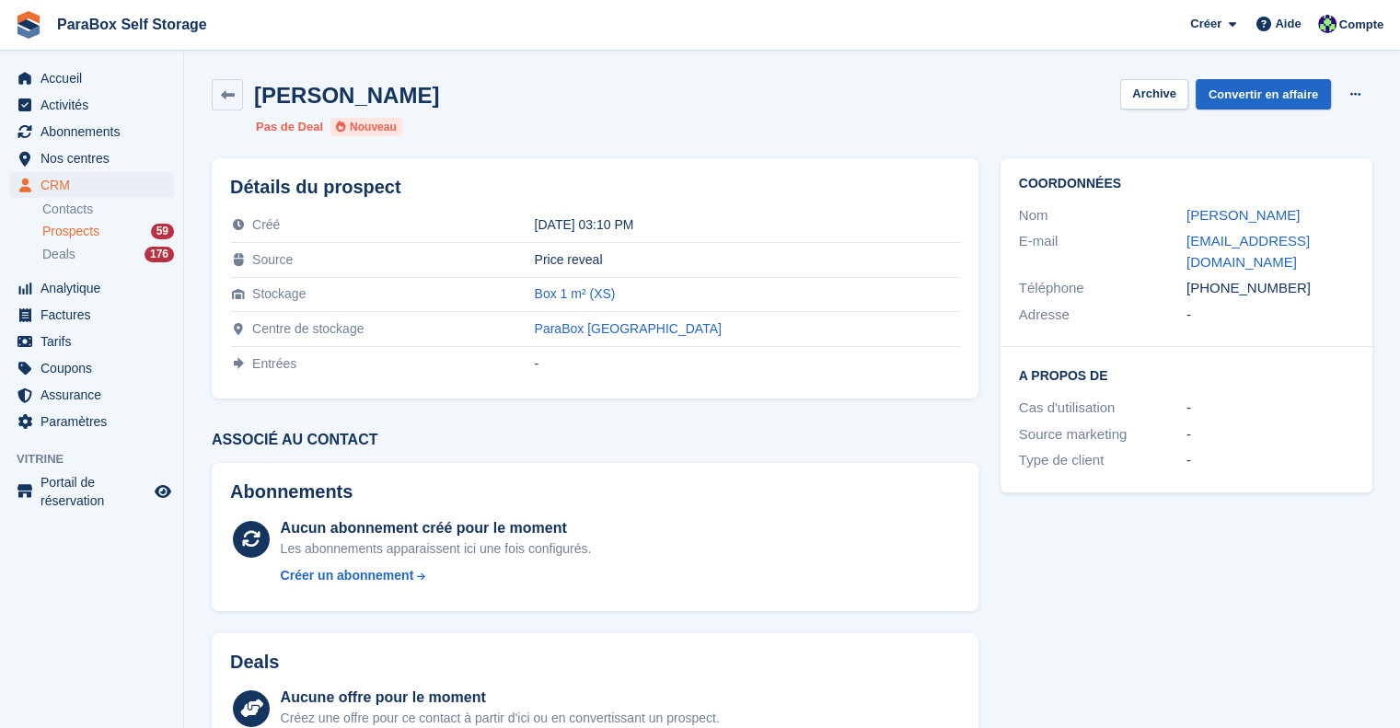
click at [84, 227] on span "Prospects" at bounding box center [70, 231] width 57 height 17
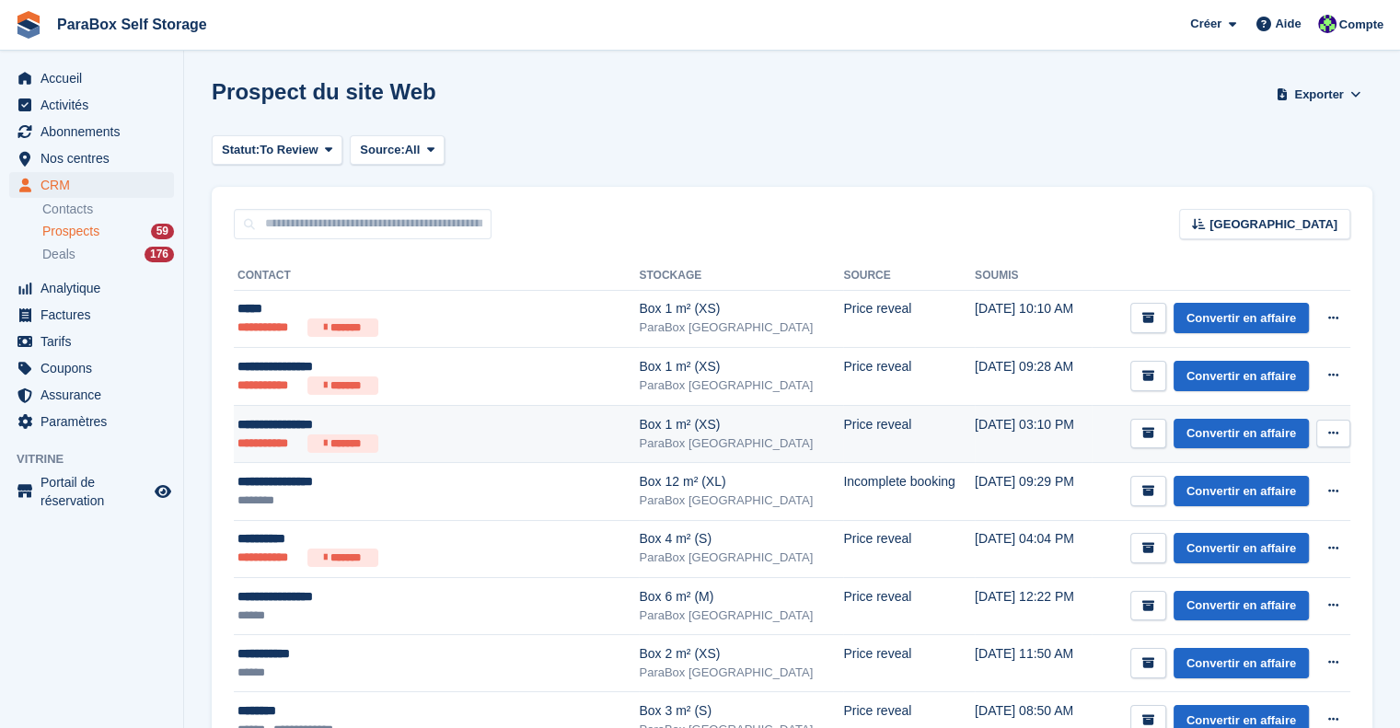
click at [1334, 431] on icon at bounding box center [1333, 433] width 10 height 12
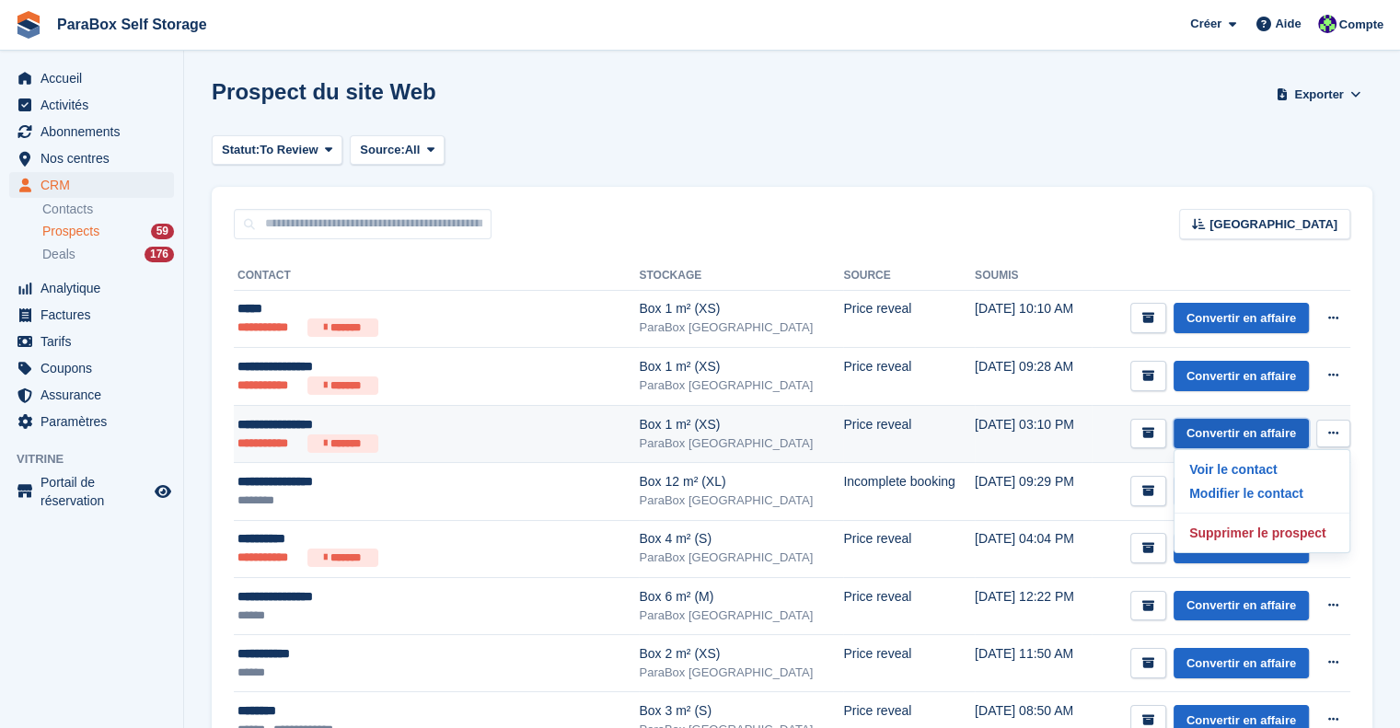
click at [1257, 434] on link "Convertir en affaire" at bounding box center [1240, 434] width 135 height 30
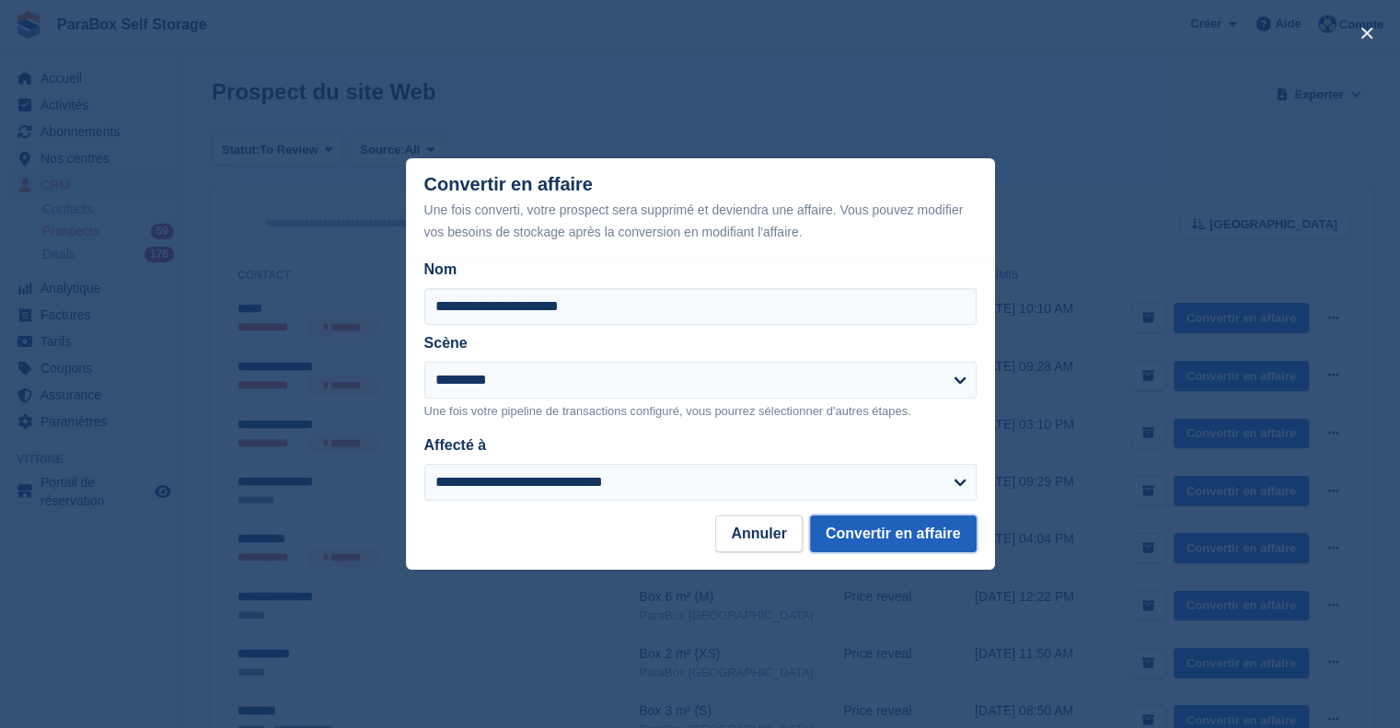
click at [919, 529] on button "Convertir en affaire" at bounding box center [893, 533] width 167 height 37
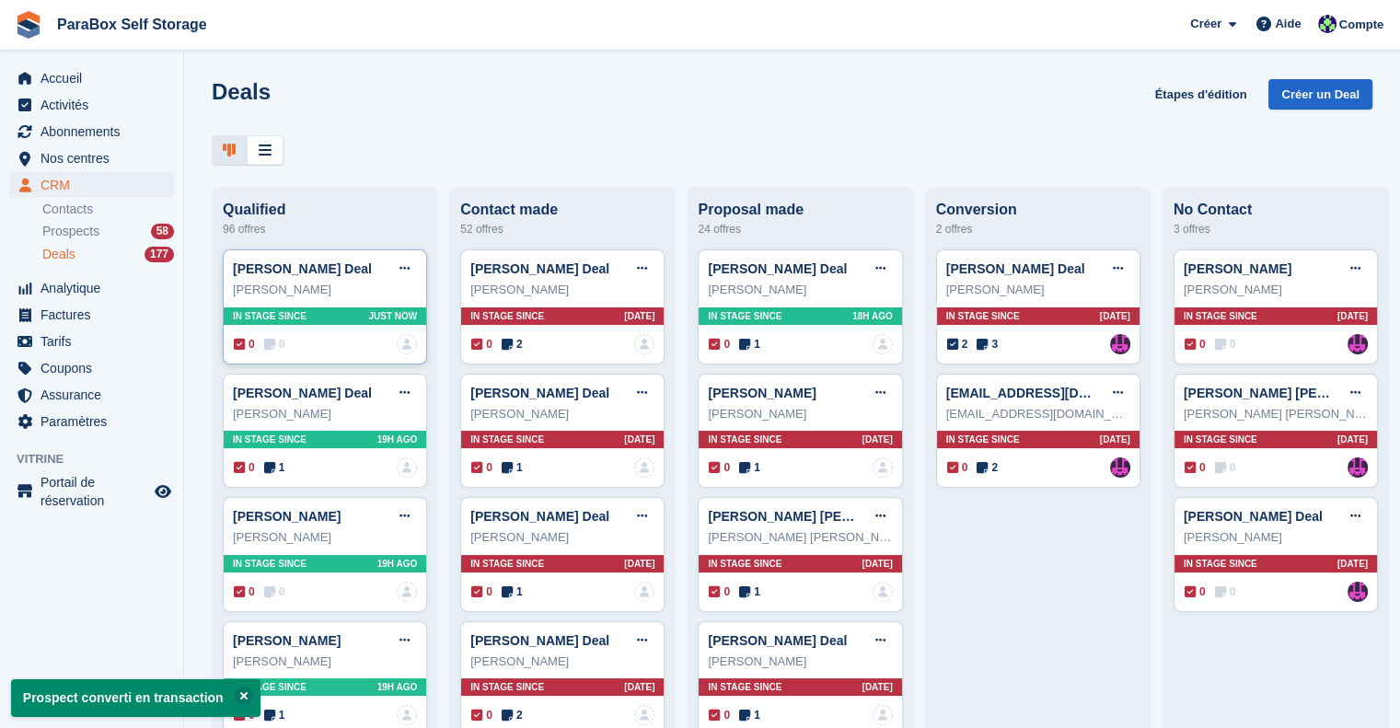
click at [276, 341] on span "0" at bounding box center [274, 344] width 21 height 17
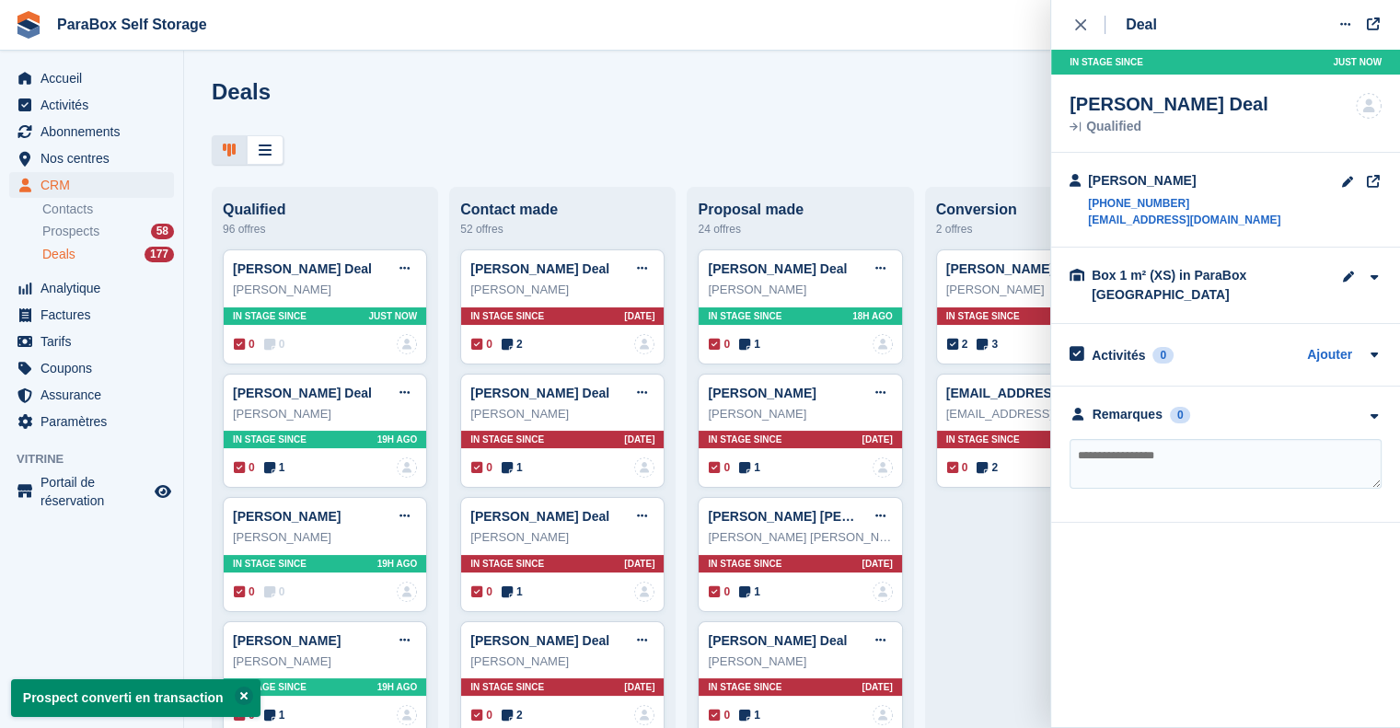
click at [1198, 458] on textarea at bounding box center [1225, 464] width 312 height 50
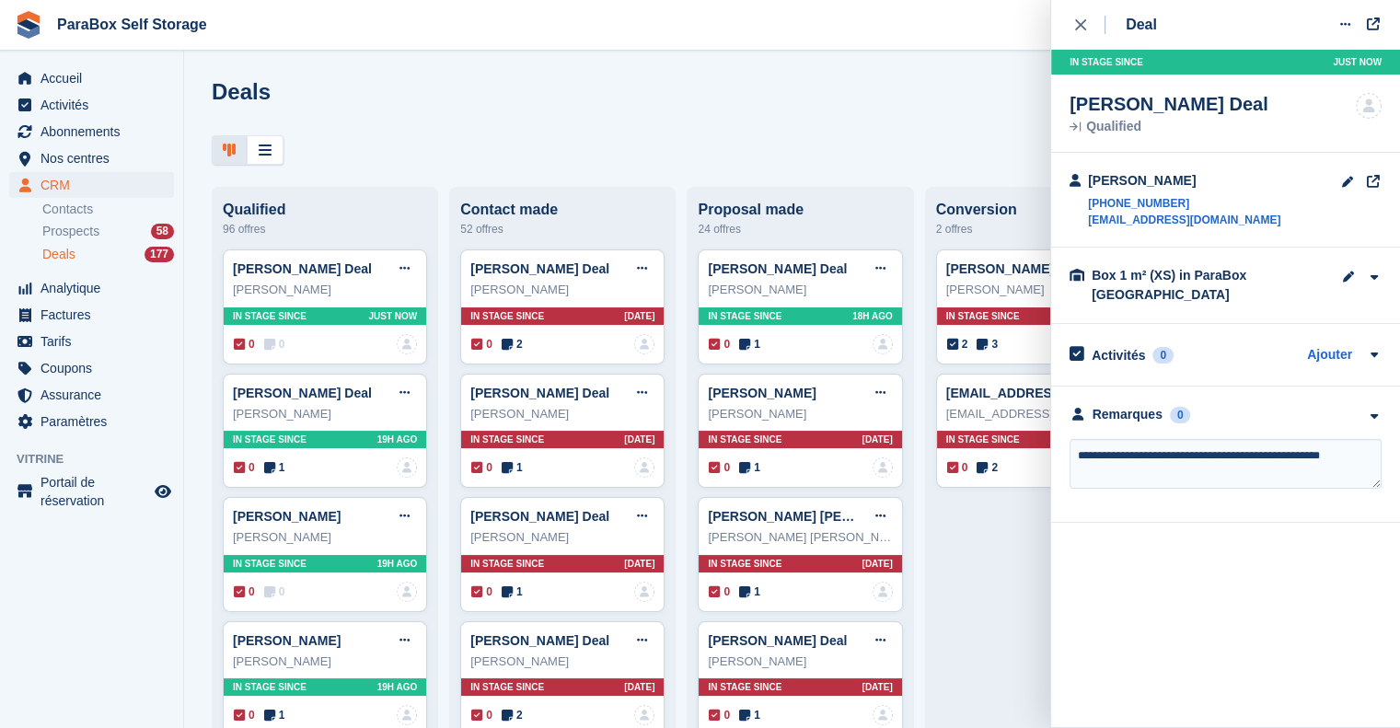
type textarea "**********"
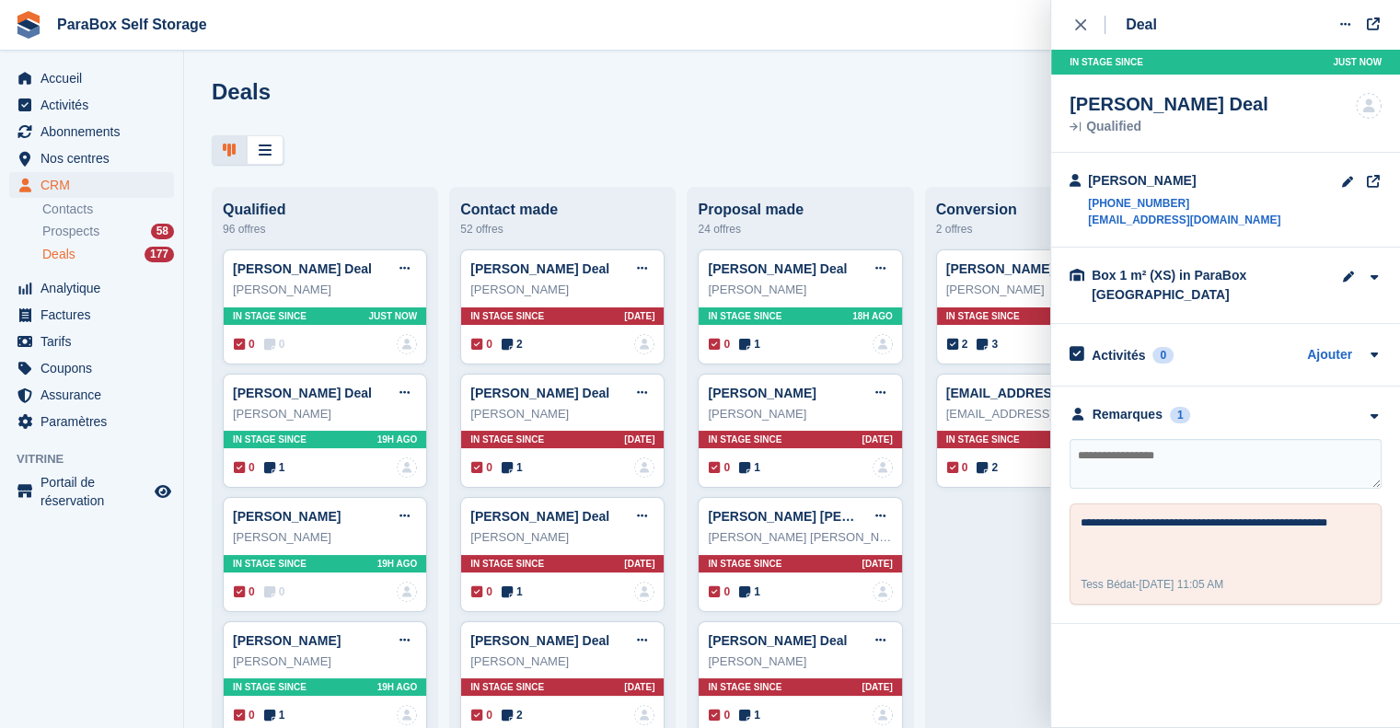
click at [1066, 23] on div "Deal Modifier le Deal Marquer comme [PERSON_NAME] Marquer comme perdu Supprimer…" at bounding box center [1225, 312] width 349 height 624
click at [1071, 29] on button "close" at bounding box center [1089, 25] width 41 height 50
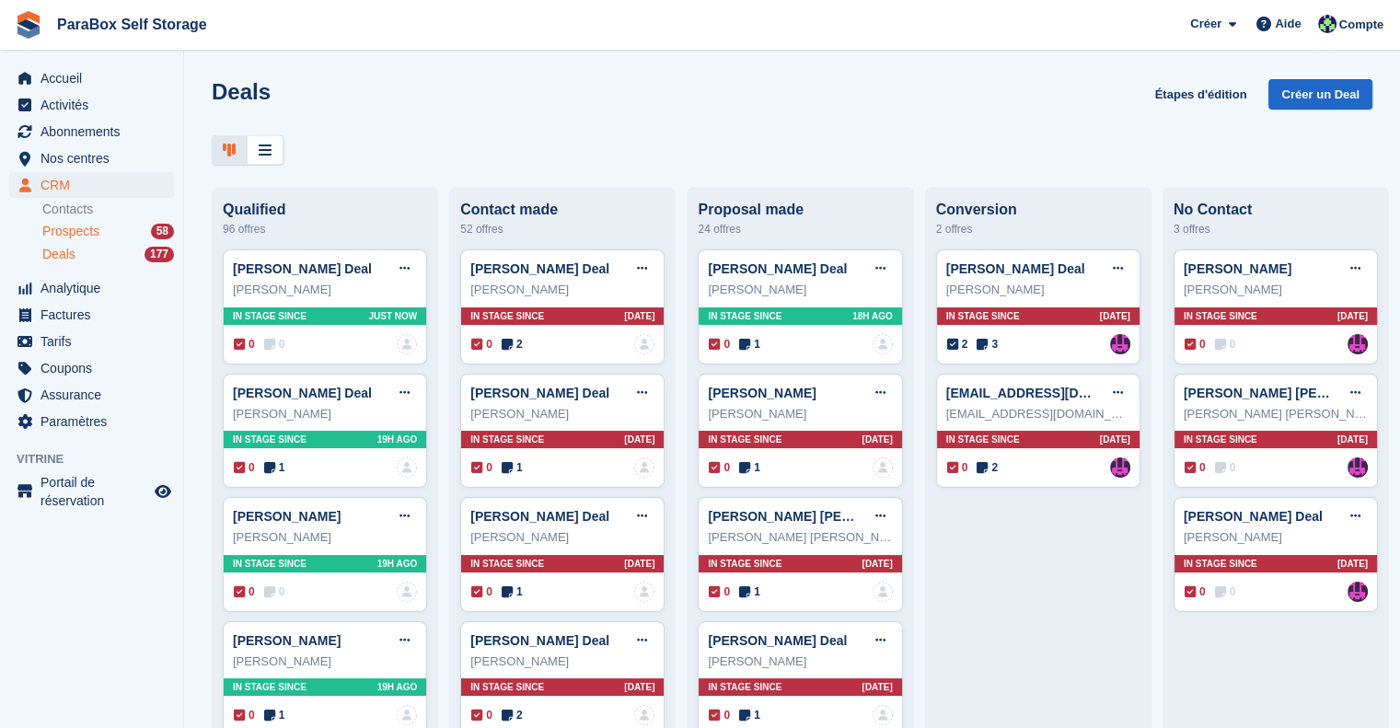
click at [106, 240] on link "Prospects 58" at bounding box center [108, 231] width 132 height 19
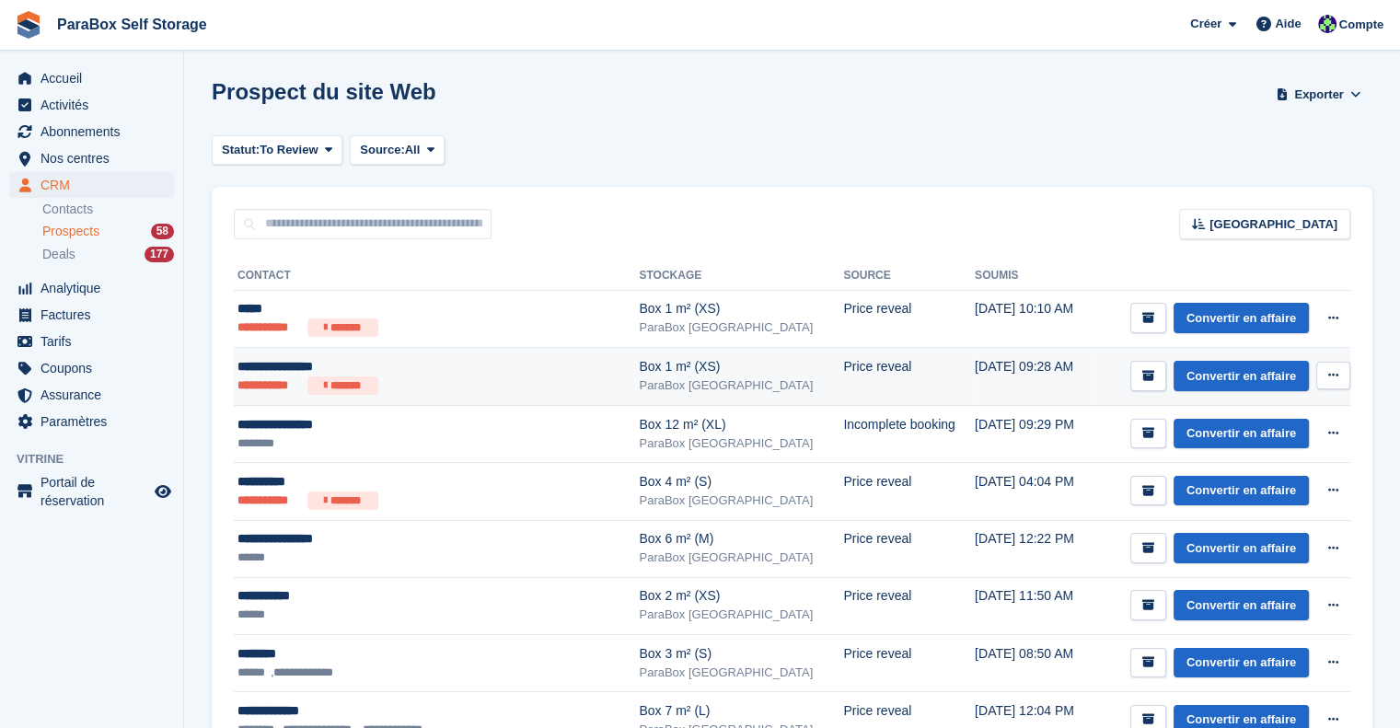
click at [540, 382] on ul "**********" at bounding box center [407, 385] width 341 height 18
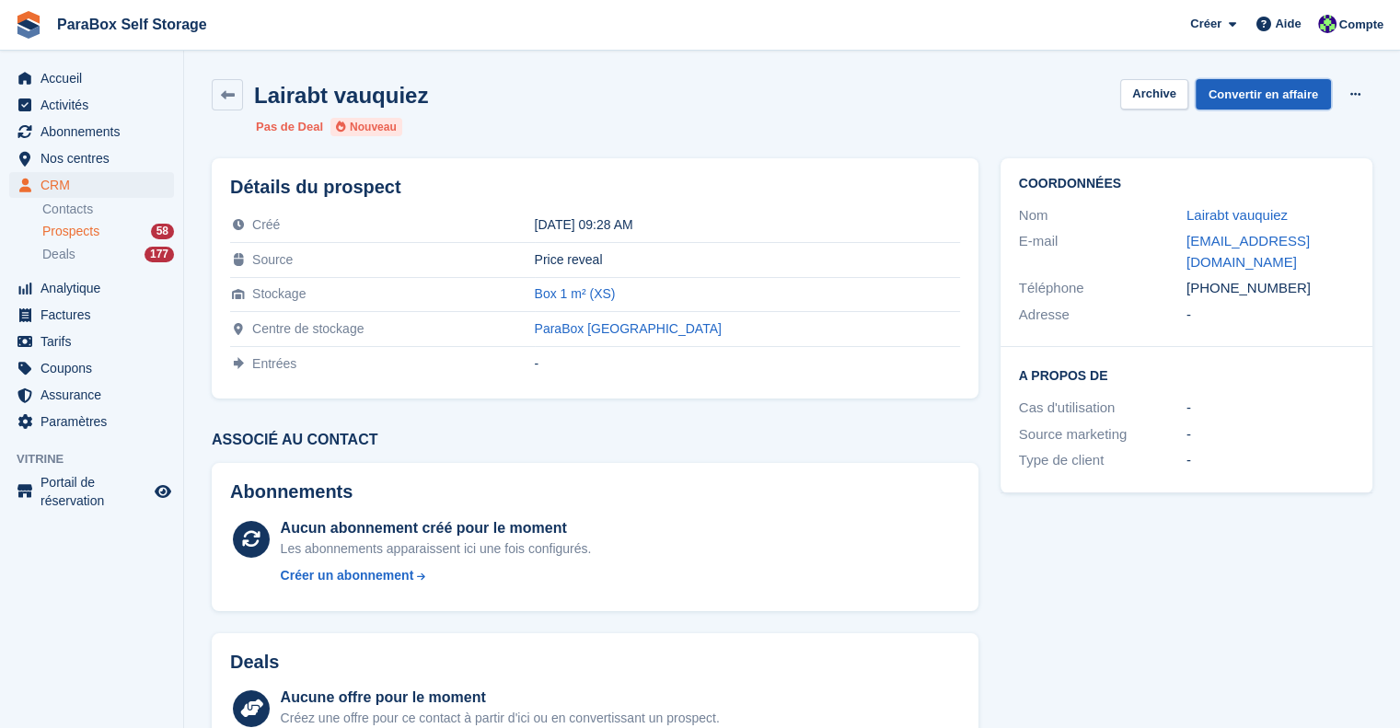
click at [1253, 95] on link "Convertir en affaire" at bounding box center [1263, 94] width 135 height 30
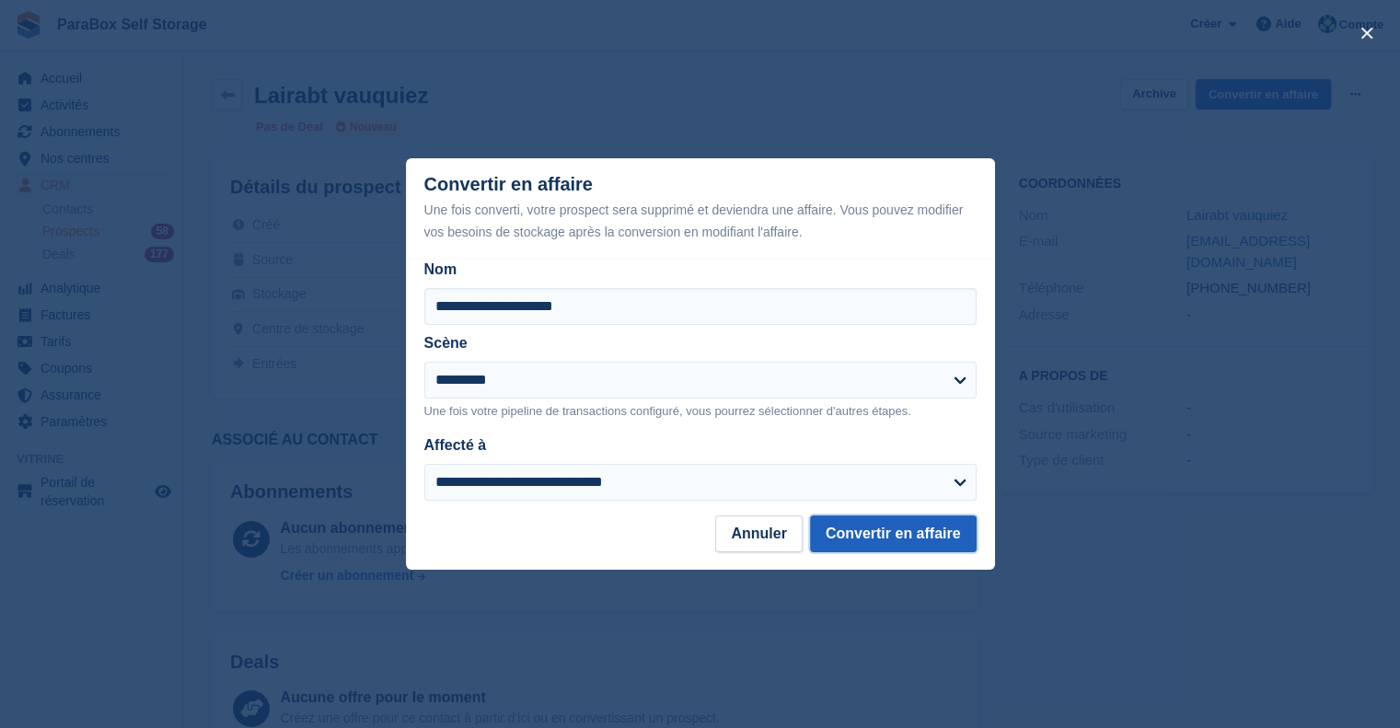
click at [935, 533] on button "Convertir en affaire" at bounding box center [893, 533] width 167 height 37
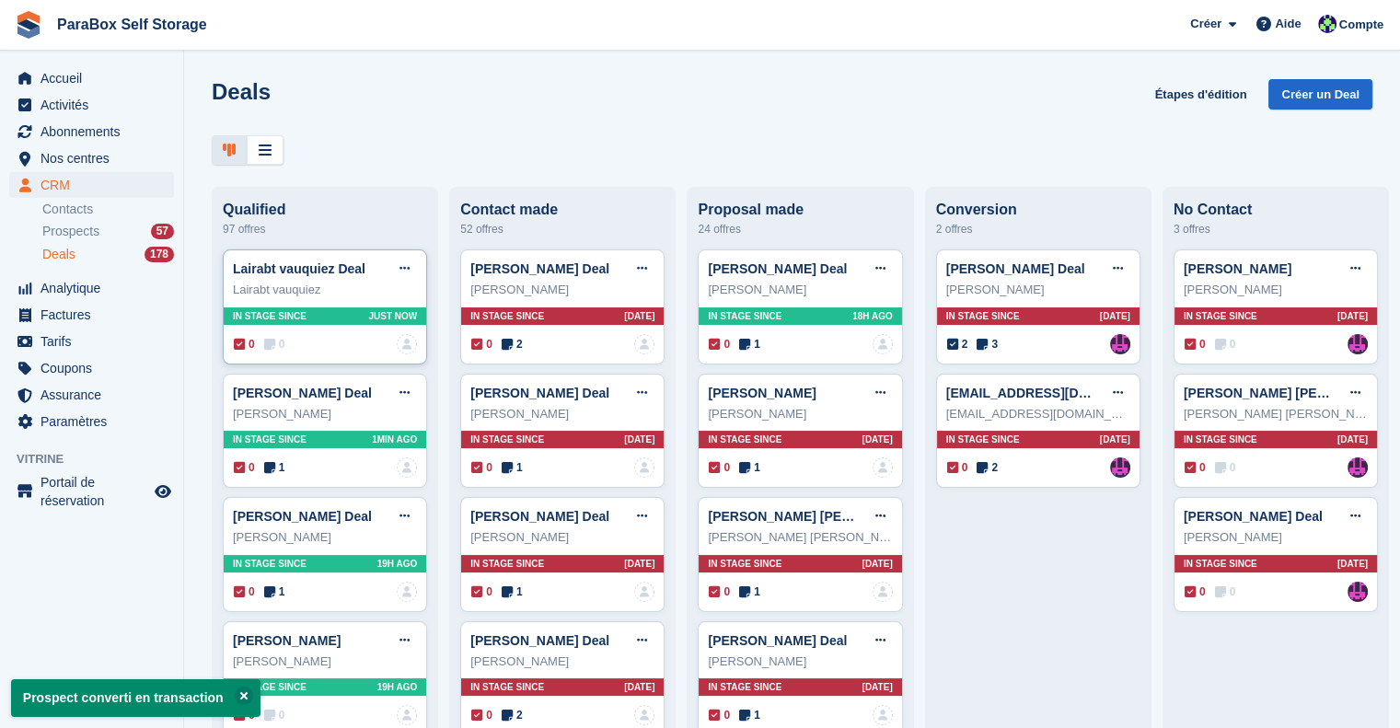
click at [271, 343] on icon at bounding box center [269, 344] width 11 height 13
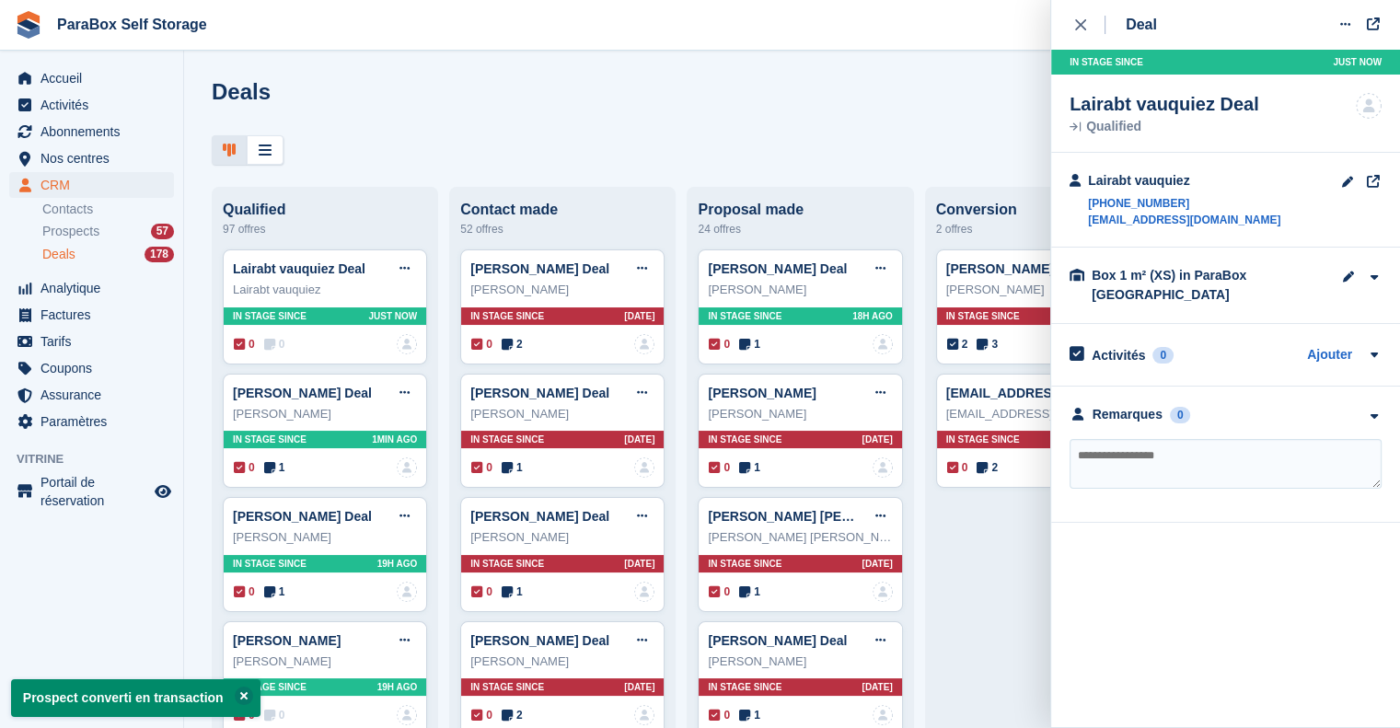
click at [1141, 459] on textarea at bounding box center [1225, 464] width 312 height 50
type textarea "**********"
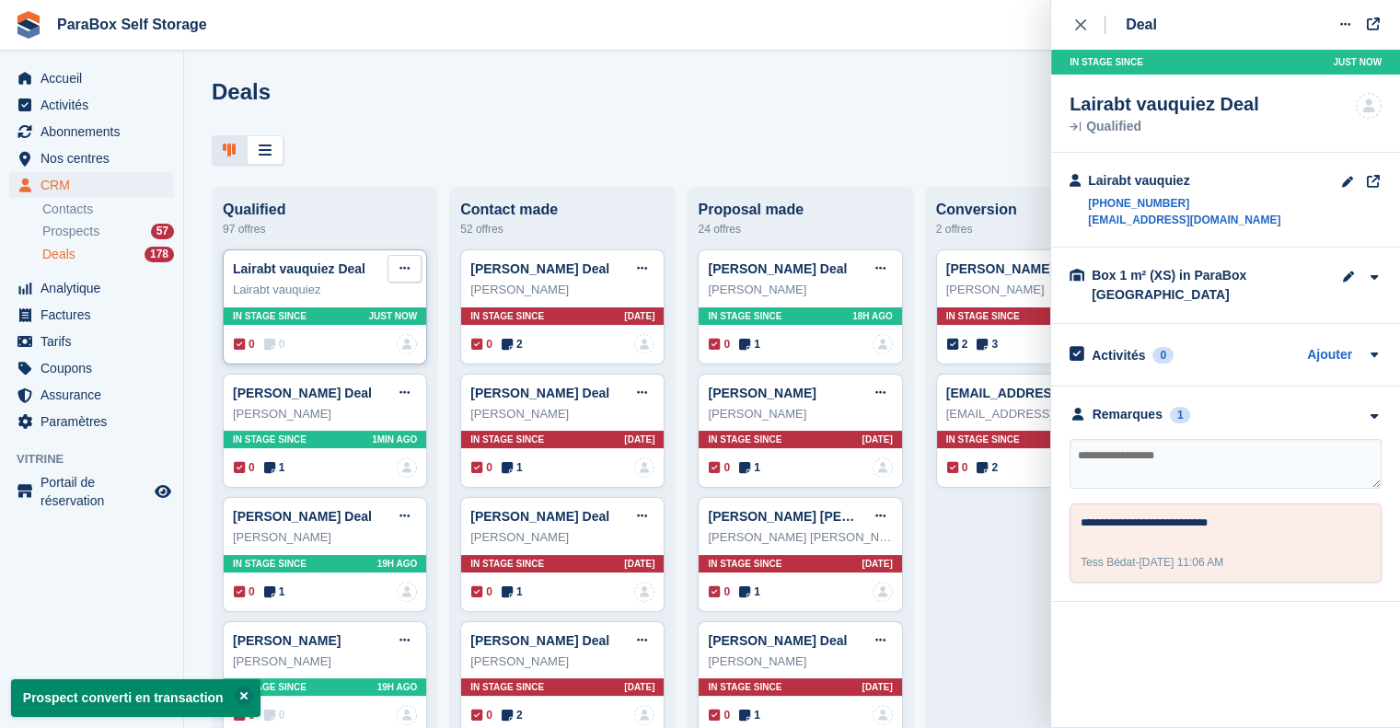
click at [400, 274] on icon at bounding box center [404, 268] width 10 height 12
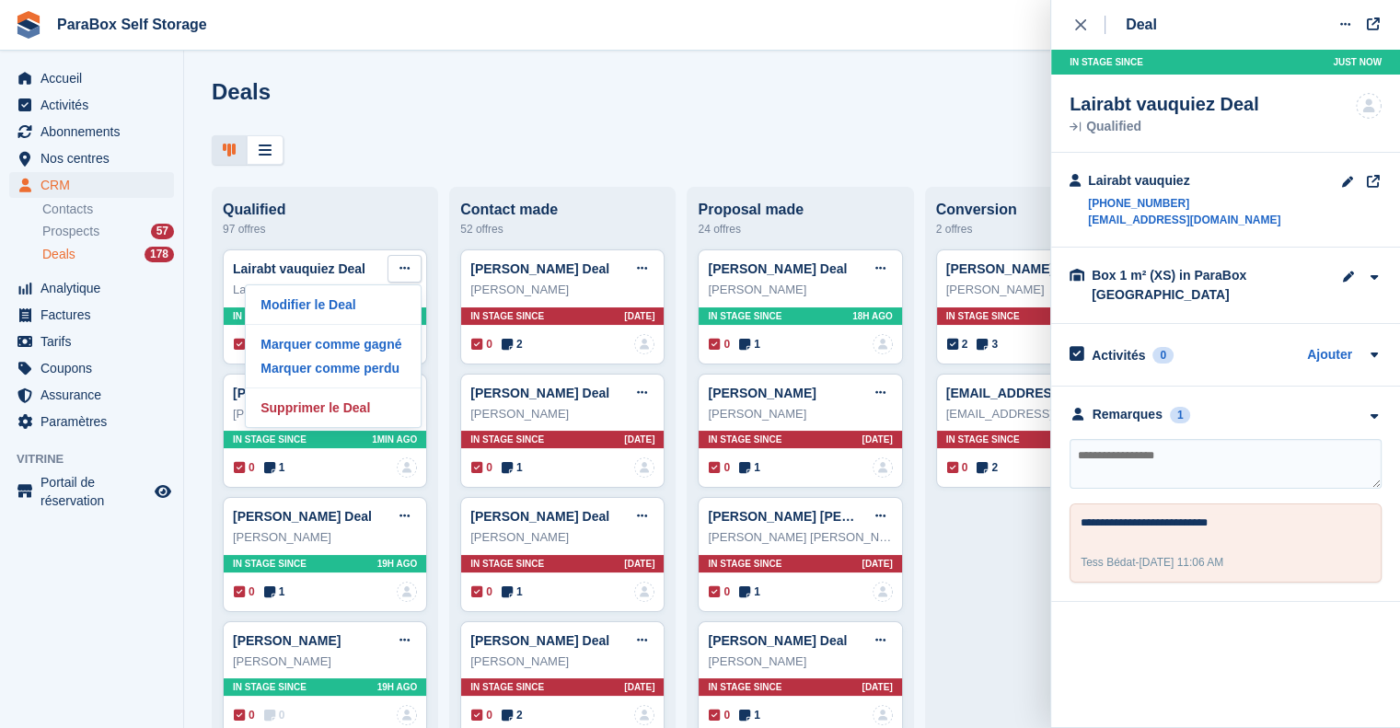
click at [384, 205] on div "Qualified" at bounding box center [325, 210] width 204 height 17
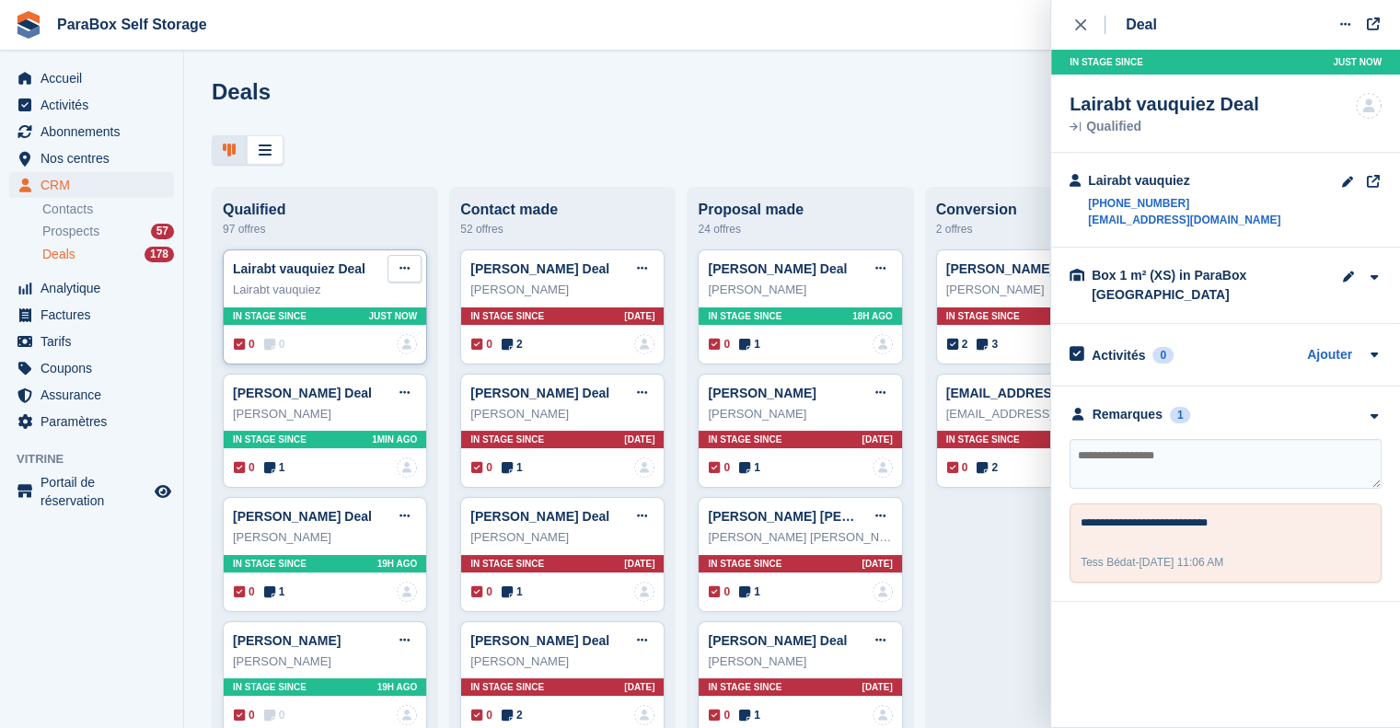
click at [394, 260] on button at bounding box center [404, 269] width 34 height 28
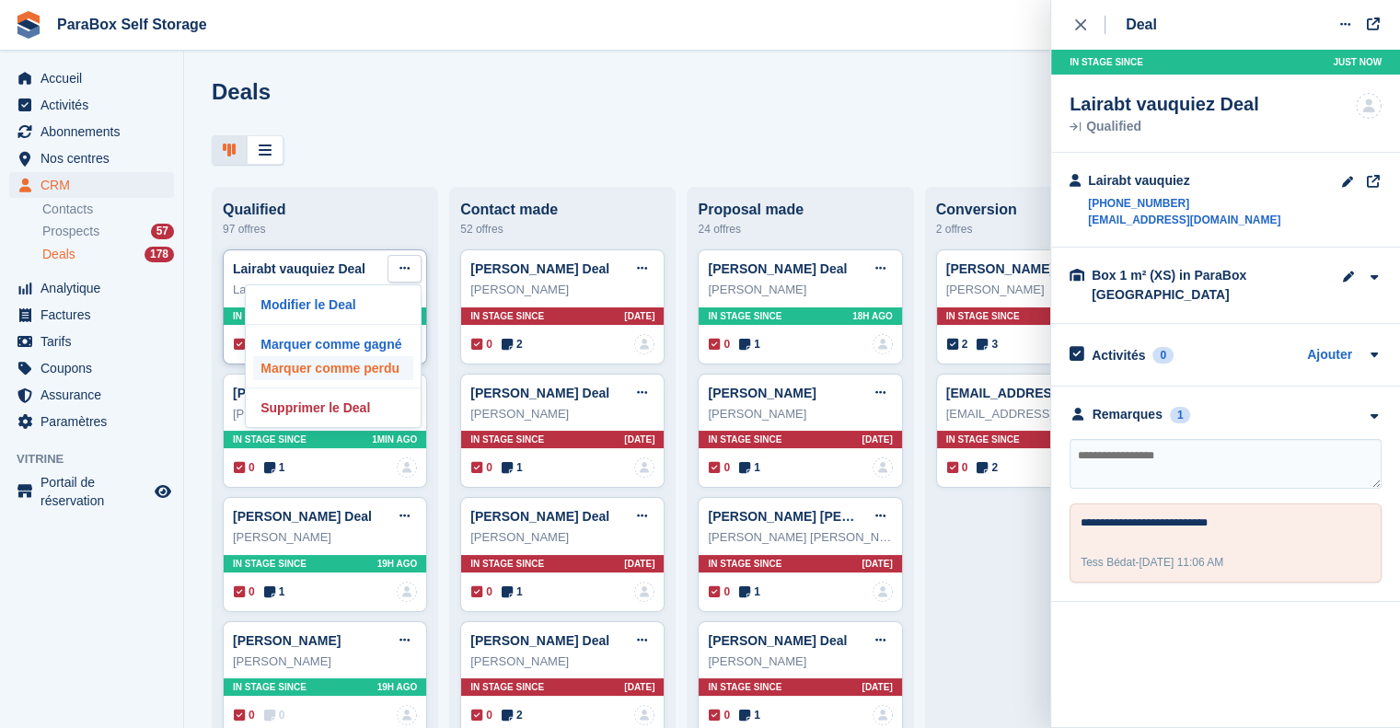
click at [364, 371] on p "Marquer comme perdu" at bounding box center [333, 368] width 160 height 24
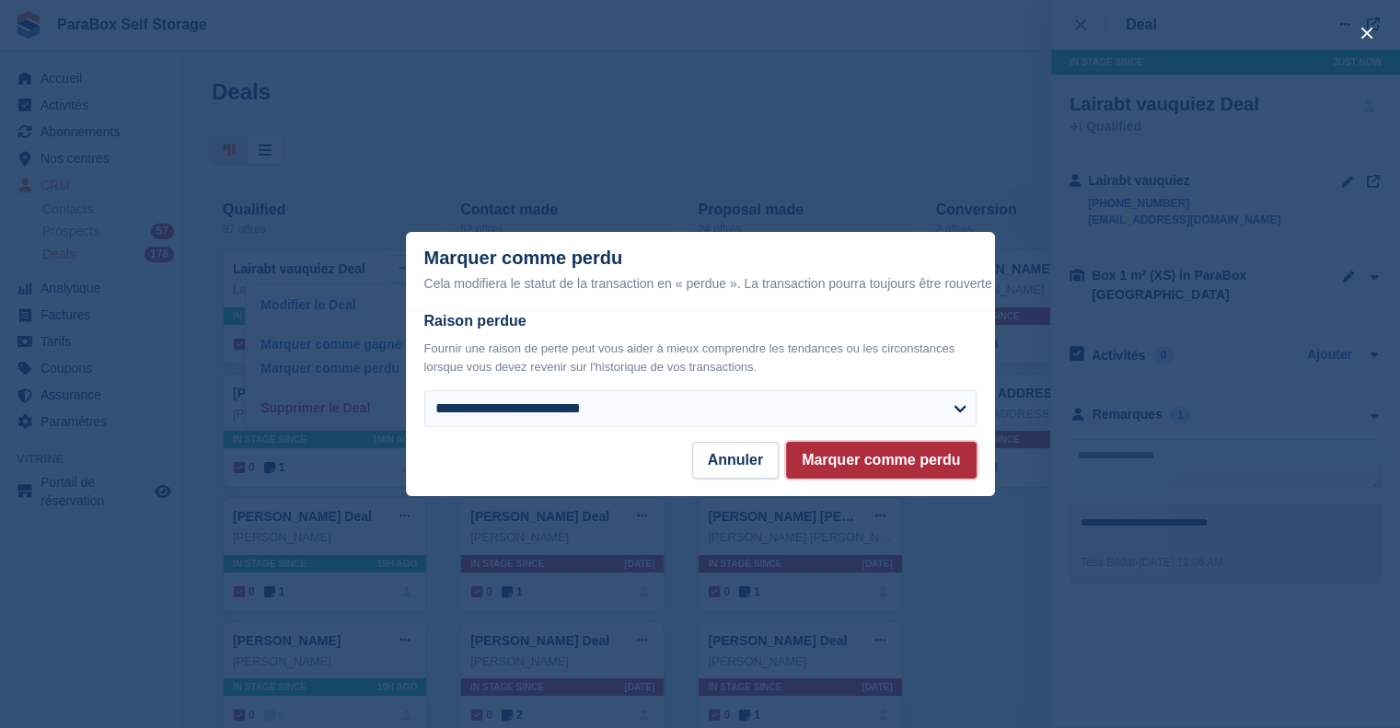
click at [915, 457] on button "Marquer comme perdu" at bounding box center [881, 460] width 190 height 37
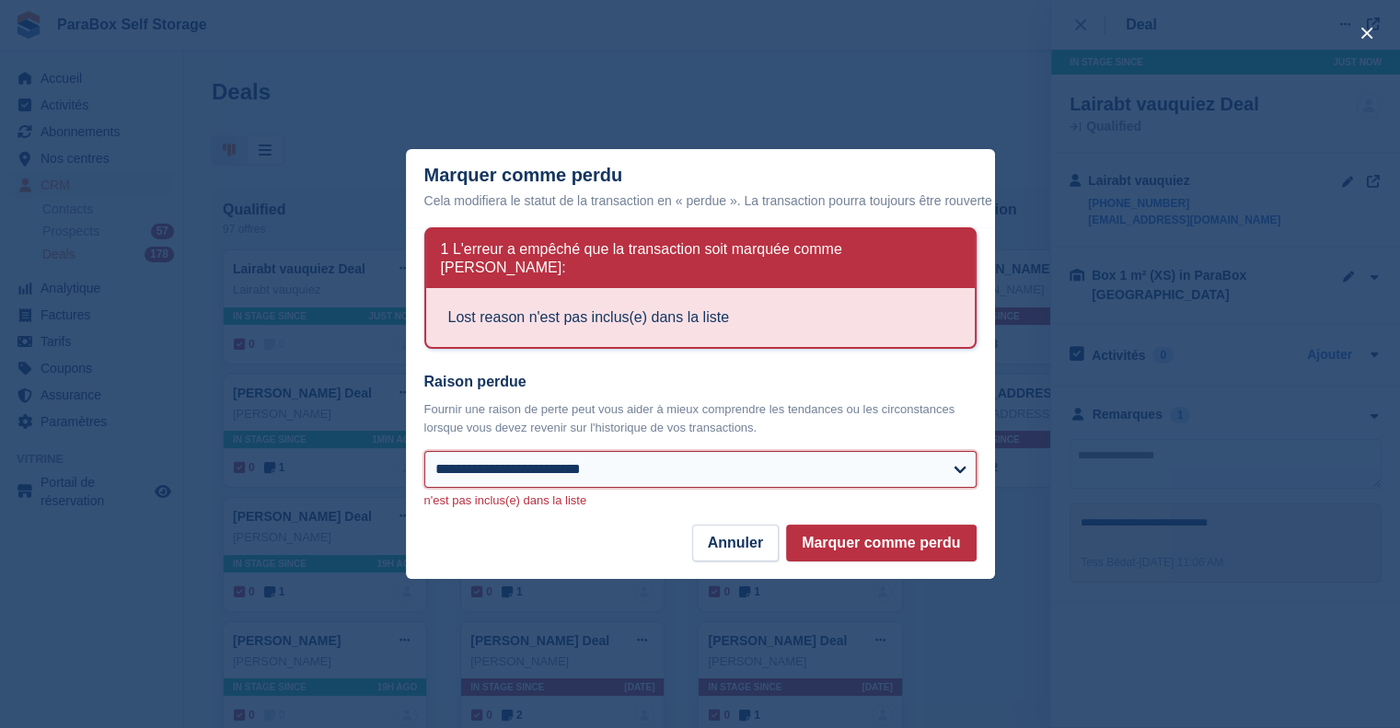
click at [556, 456] on select "**********" at bounding box center [700, 469] width 552 height 37
select select "**********"
click at [424, 451] on select "**********" at bounding box center [700, 469] width 552 height 37
click at [920, 534] on button "Marquer comme perdu" at bounding box center [881, 543] width 190 height 37
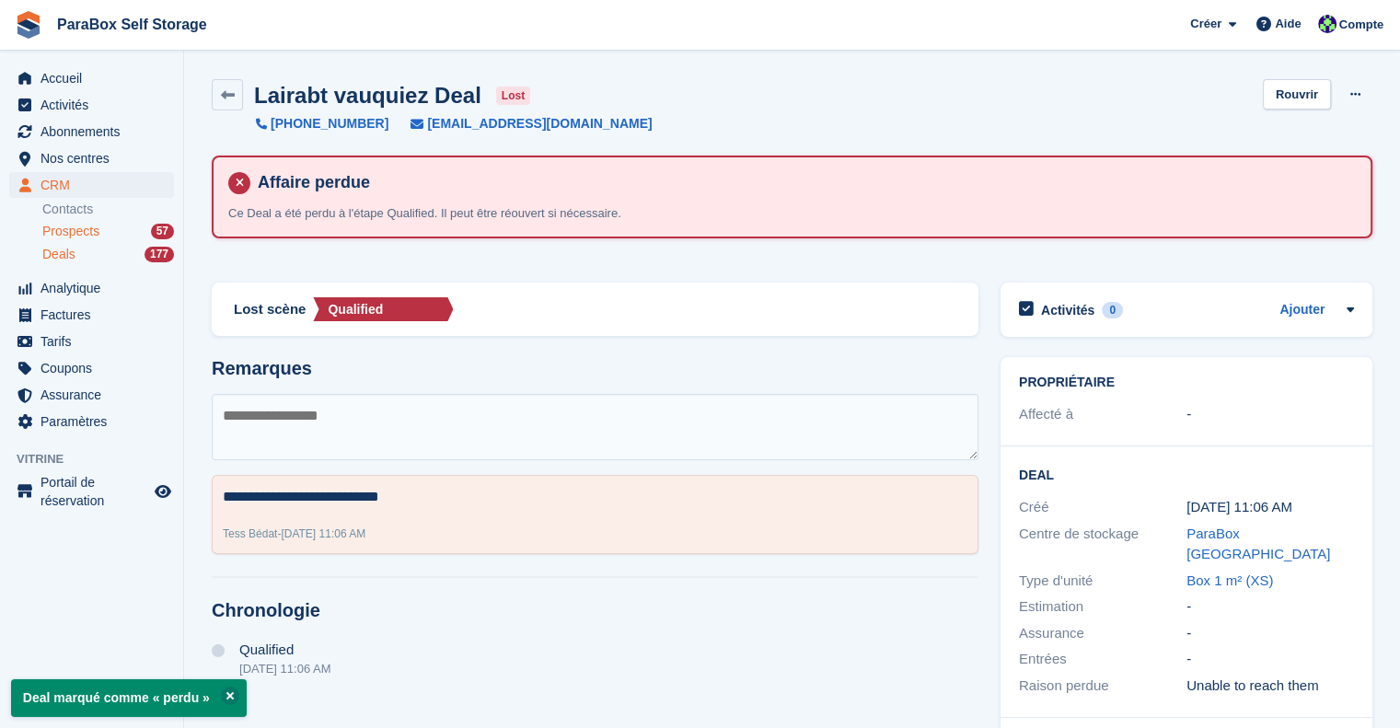
click at [110, 238] on div "Prospects 57" at bounding box center [108, 231] width 132 height 17
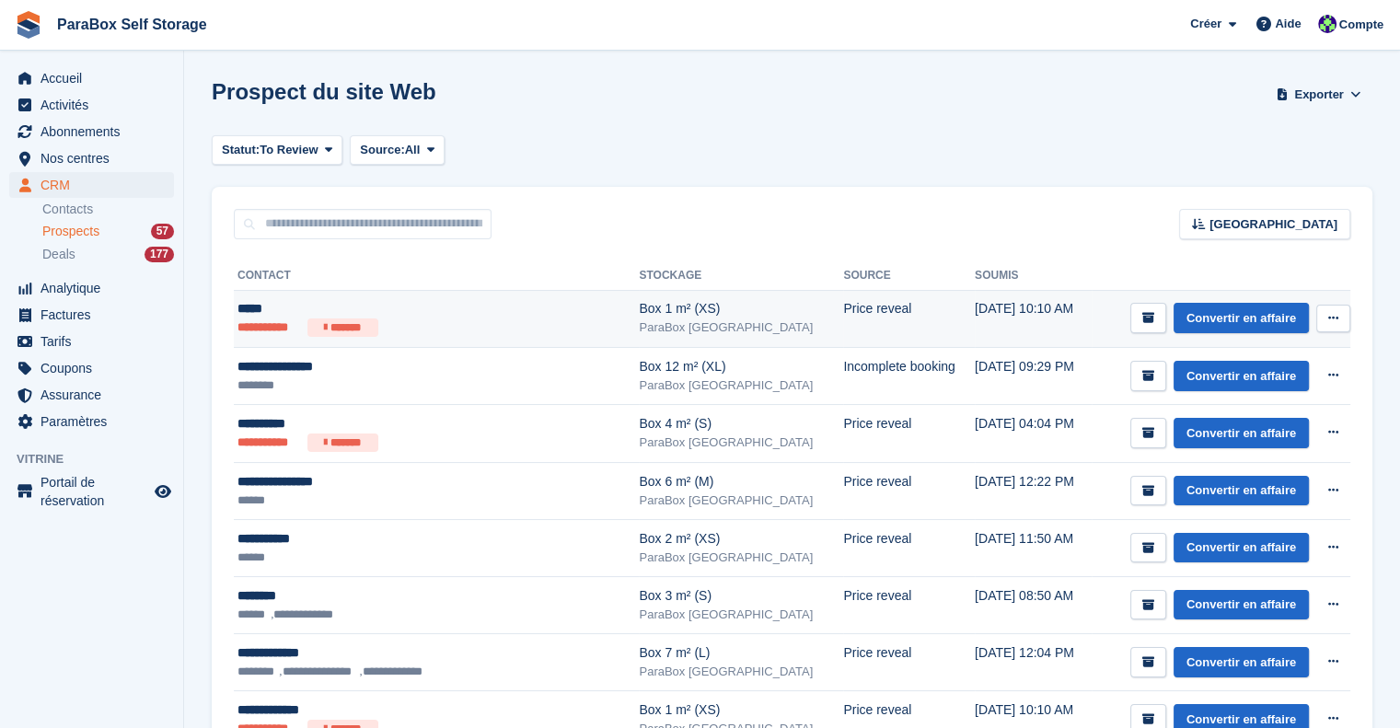
click at [470, 307] on div "*****" at bounding box center [407, 308] width 341 height 19
